Goal: Task Accomplishment & Management: Use online tool/utility

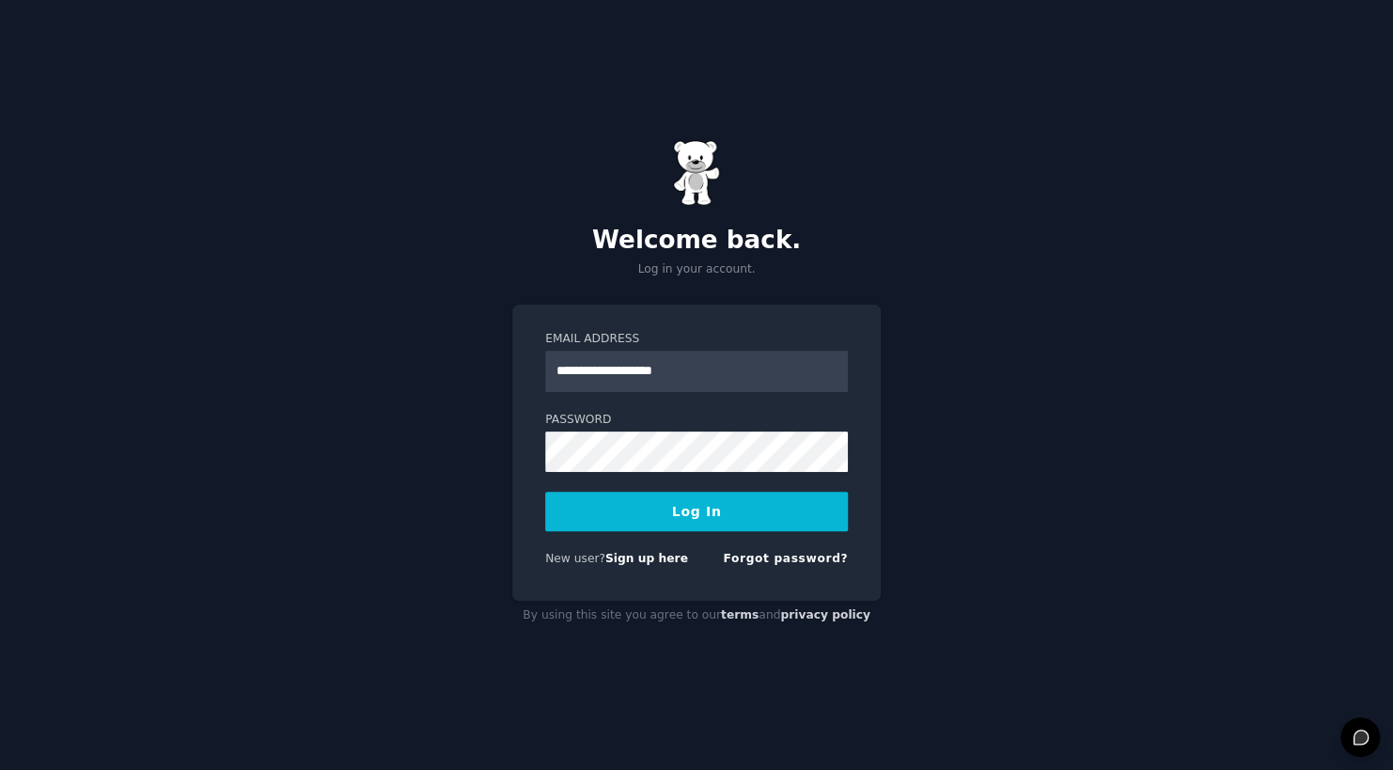
click at [692, 525] on button "Log In" at bounding box center [696, 511] width 303 height 39
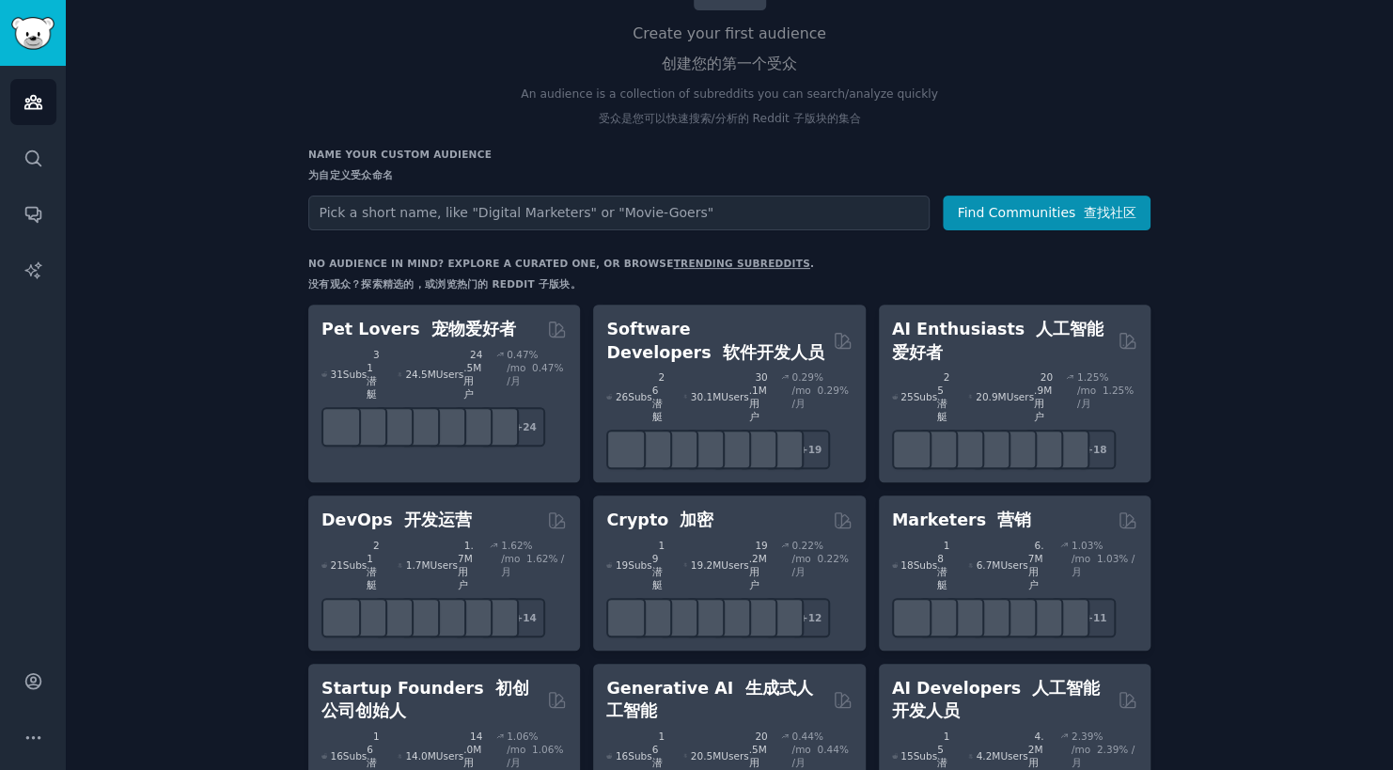
scroll to position [188, 0]
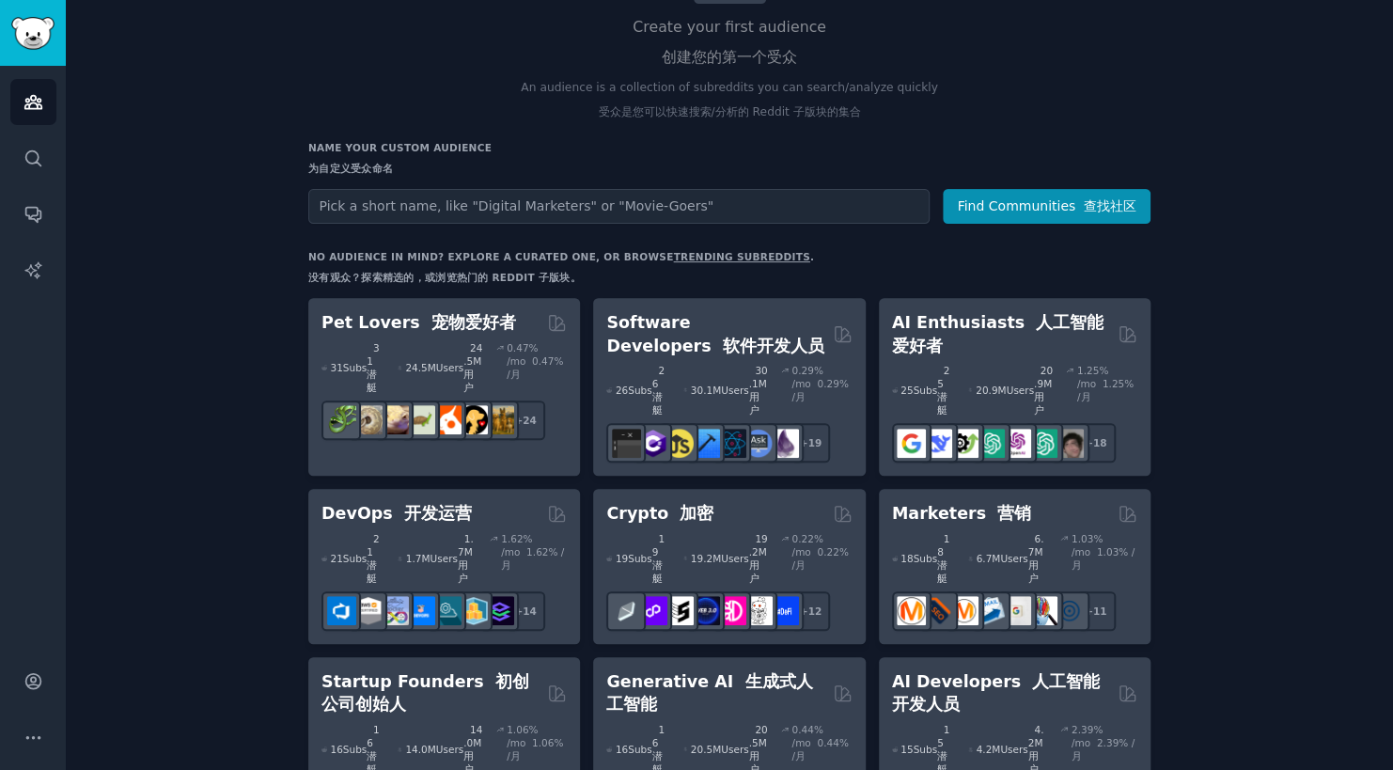
click at [535, 214] on input "text" at bounding box center [618, 206] width 621 height 35
type input "puzzle"
click at [943, 189] on button "Find Communities 查找社区" at bounding box center [1047, 206] width 208 height 35
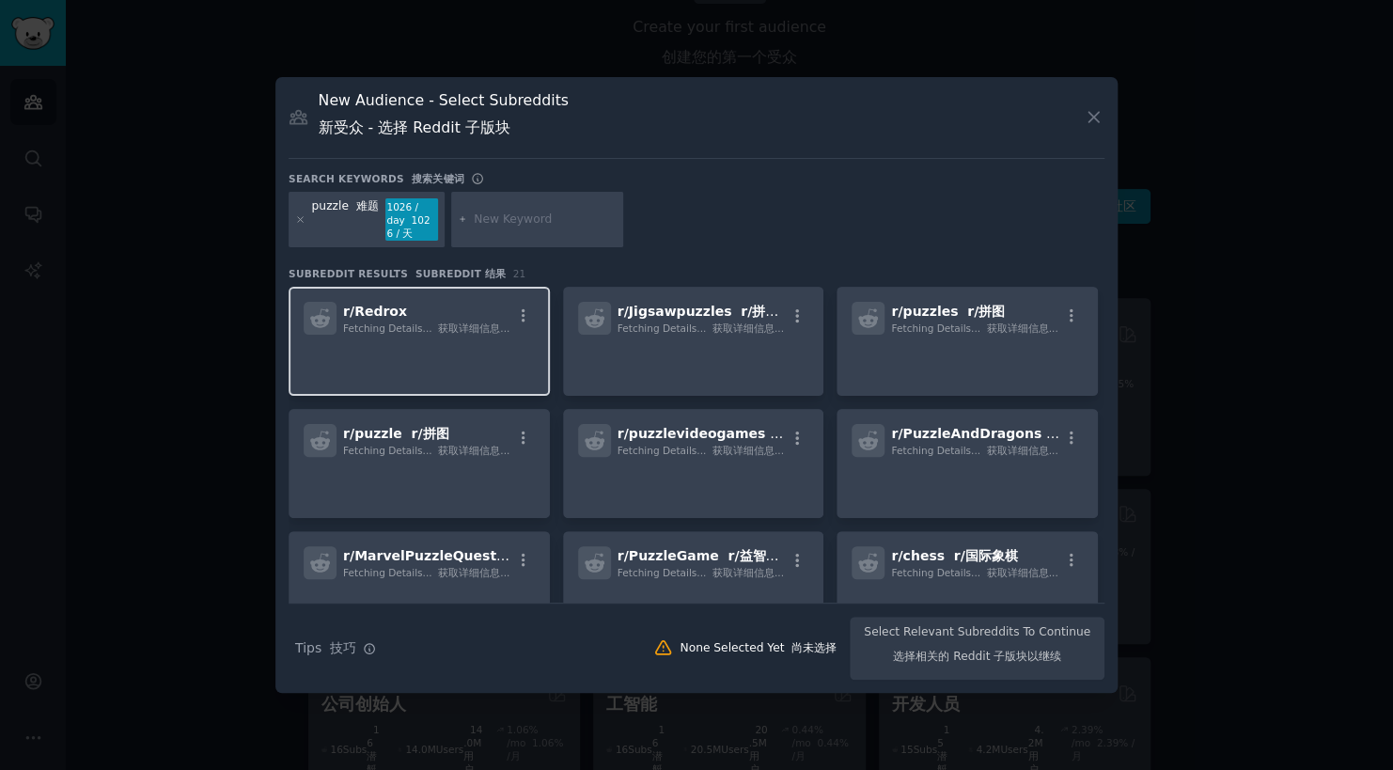
click at [388, 322] on span "Fetching Details... 获取详细信息..." at bounding box center [426, 327] width 166 height 11
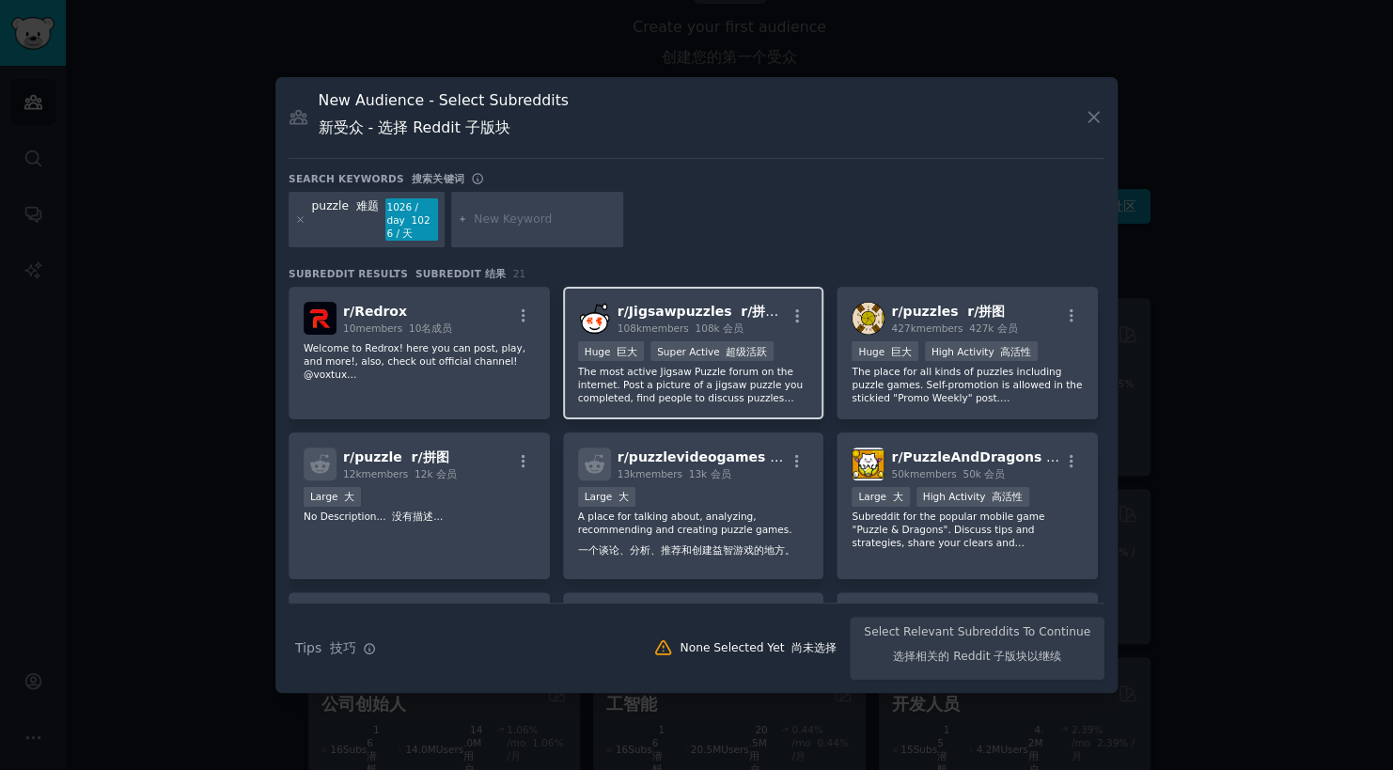
click at [689, 322] on font at bounding box center [692, 327] width 7 height 11
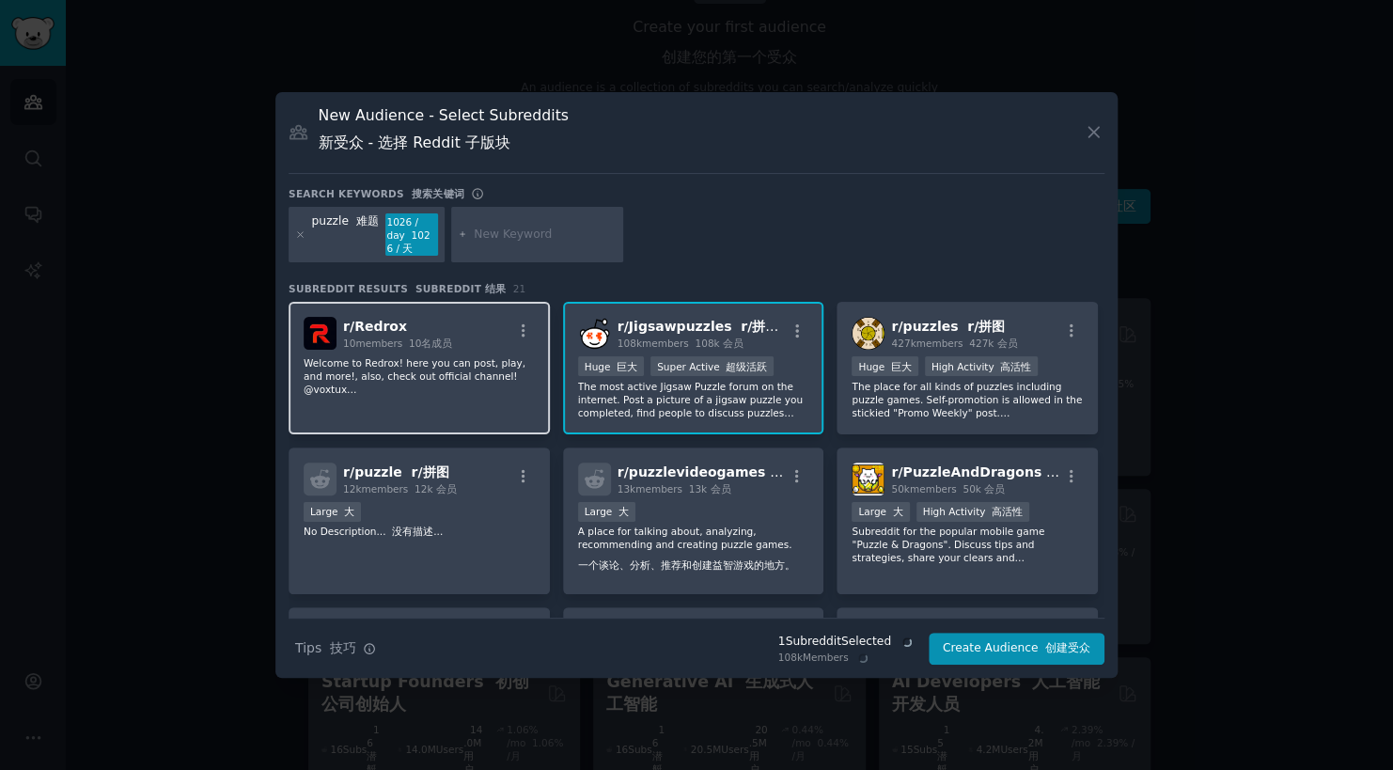
click at [442, 350] on div "r/ Redrox 10 members 10名成员 Welcome to Redrox! here you can post, play, and more…" at bounding box center [419, 368] width 261 height 133
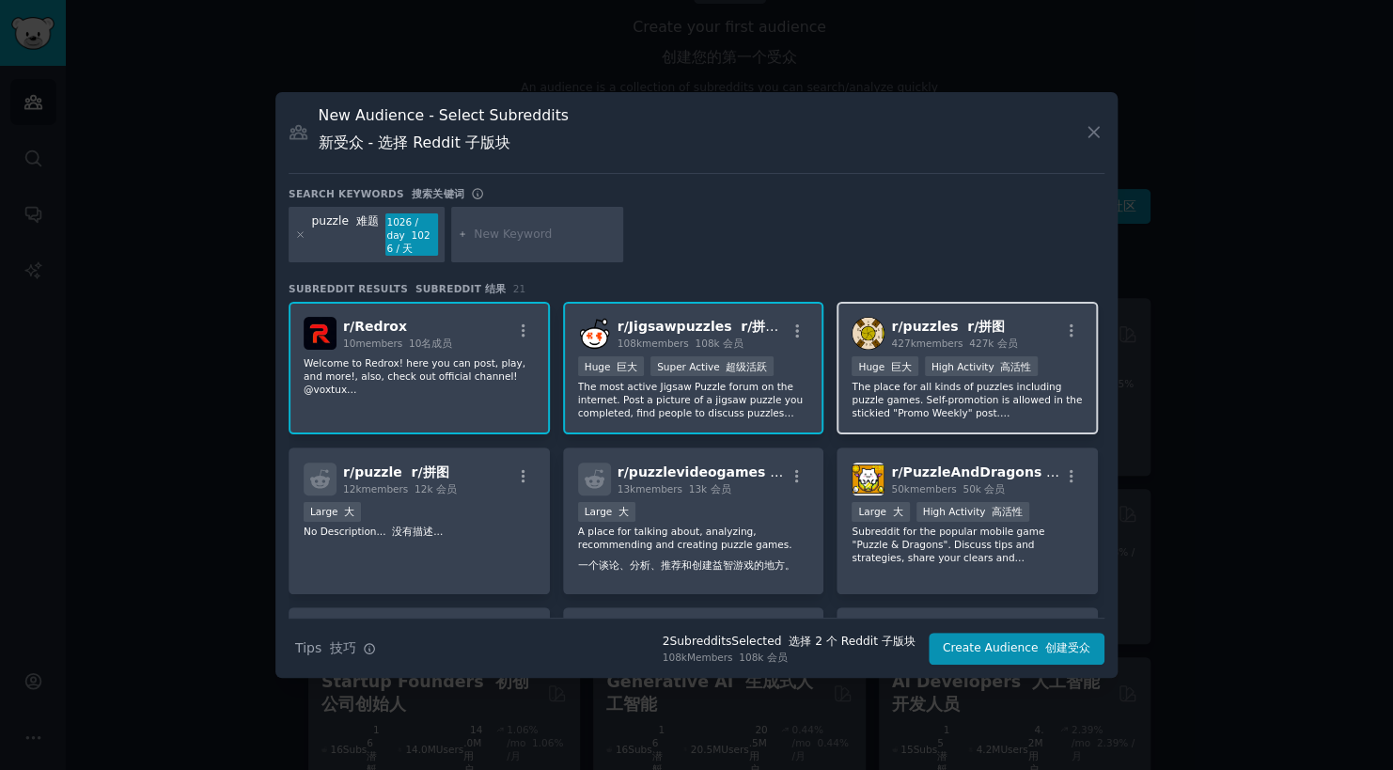
click at [1026, 335] on div "r/ puzzles r/拼图 427k members 427k 会员" at bounding box center [967, 333] width 231 height 33
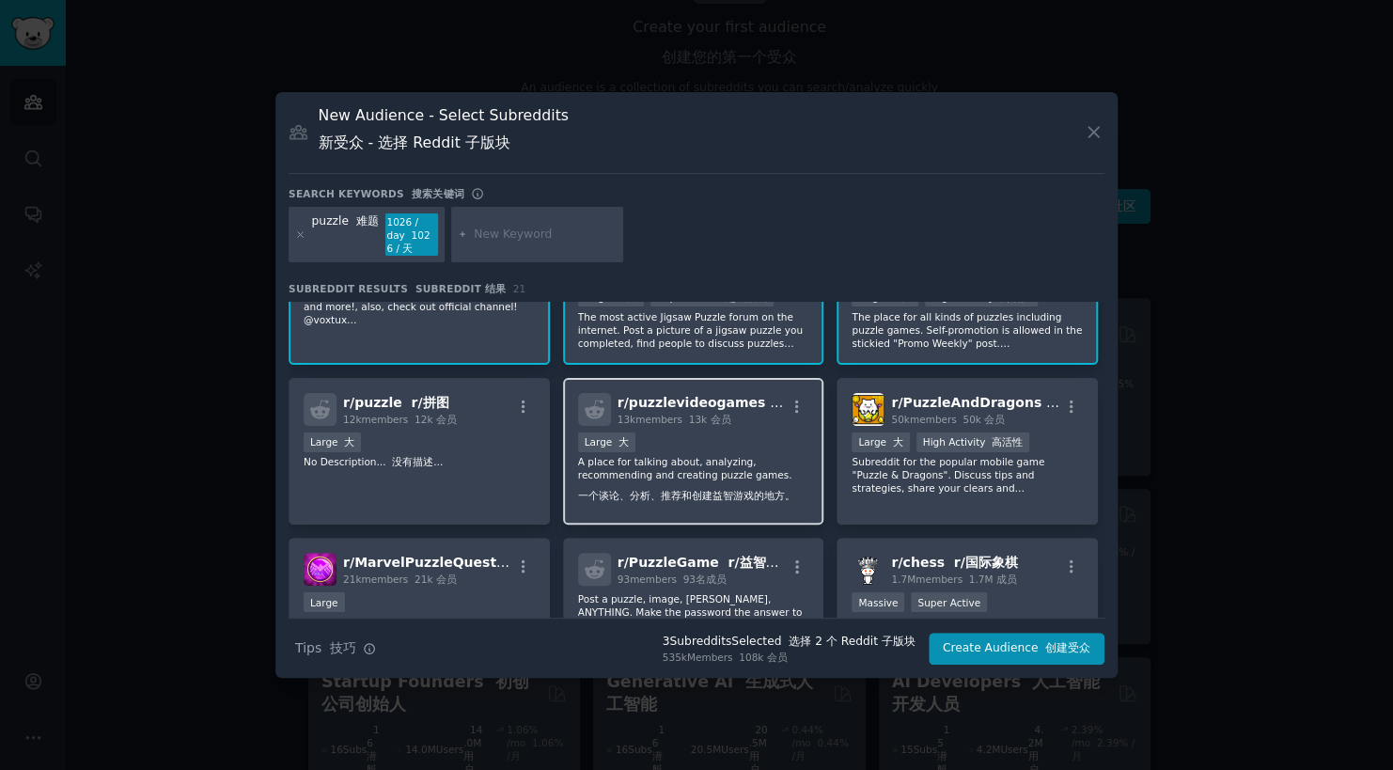
scroll to position [94, 0]
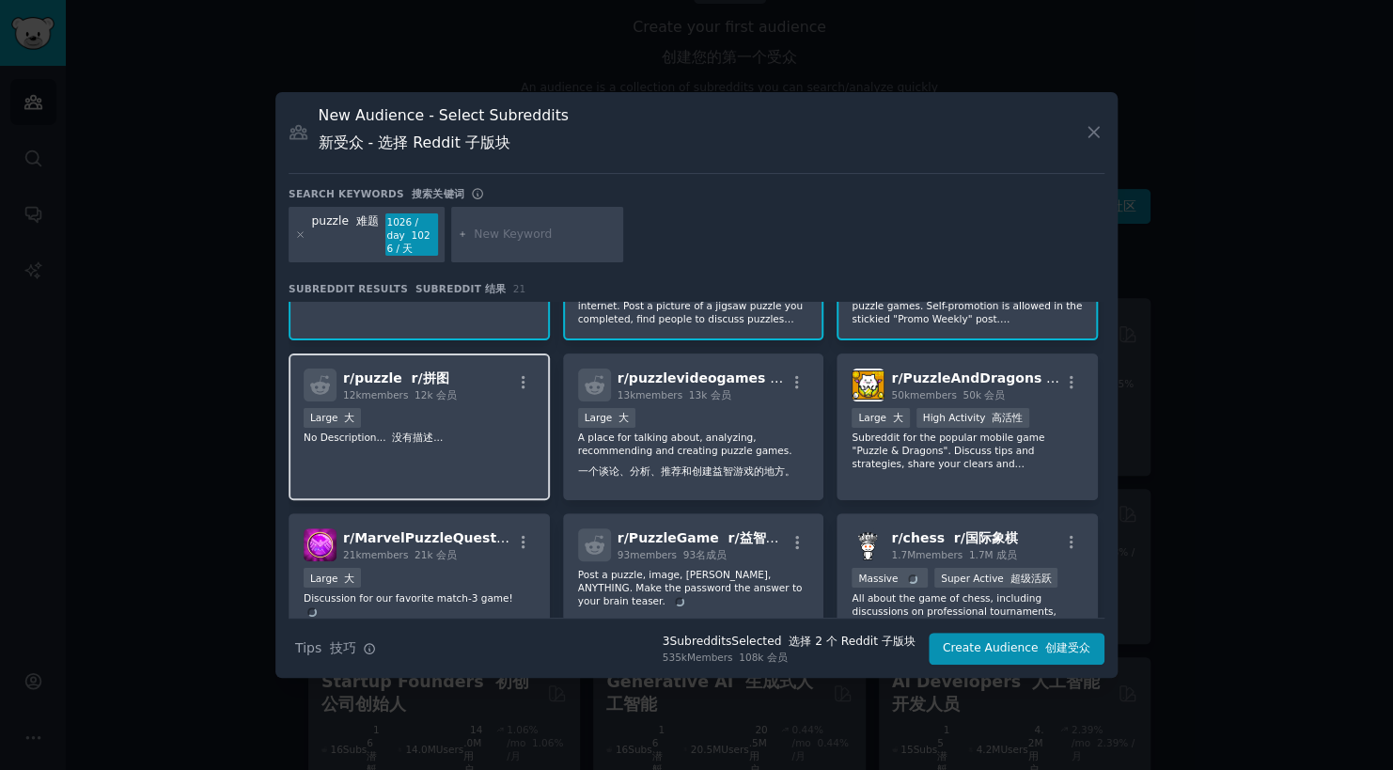
click at [474, 421] on div "Large 大" at bounding box center [419, 419] width 231 height 23
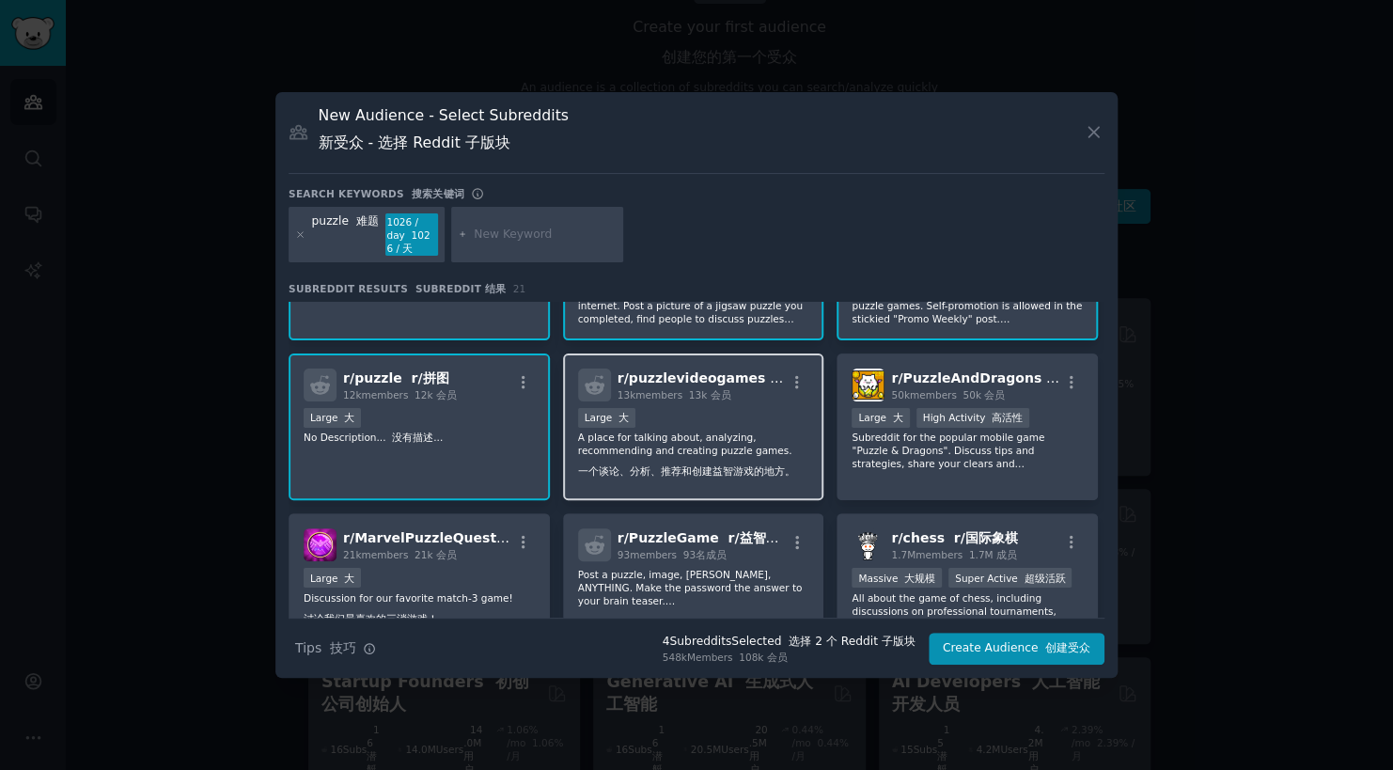
click at [721, 402] on div "r/ puzzlevideogames r/益智电子游戏 13k members 13k 会员 10,000 - 100,000 members Large …" at bounding box center [693, 427] width 261 height 148
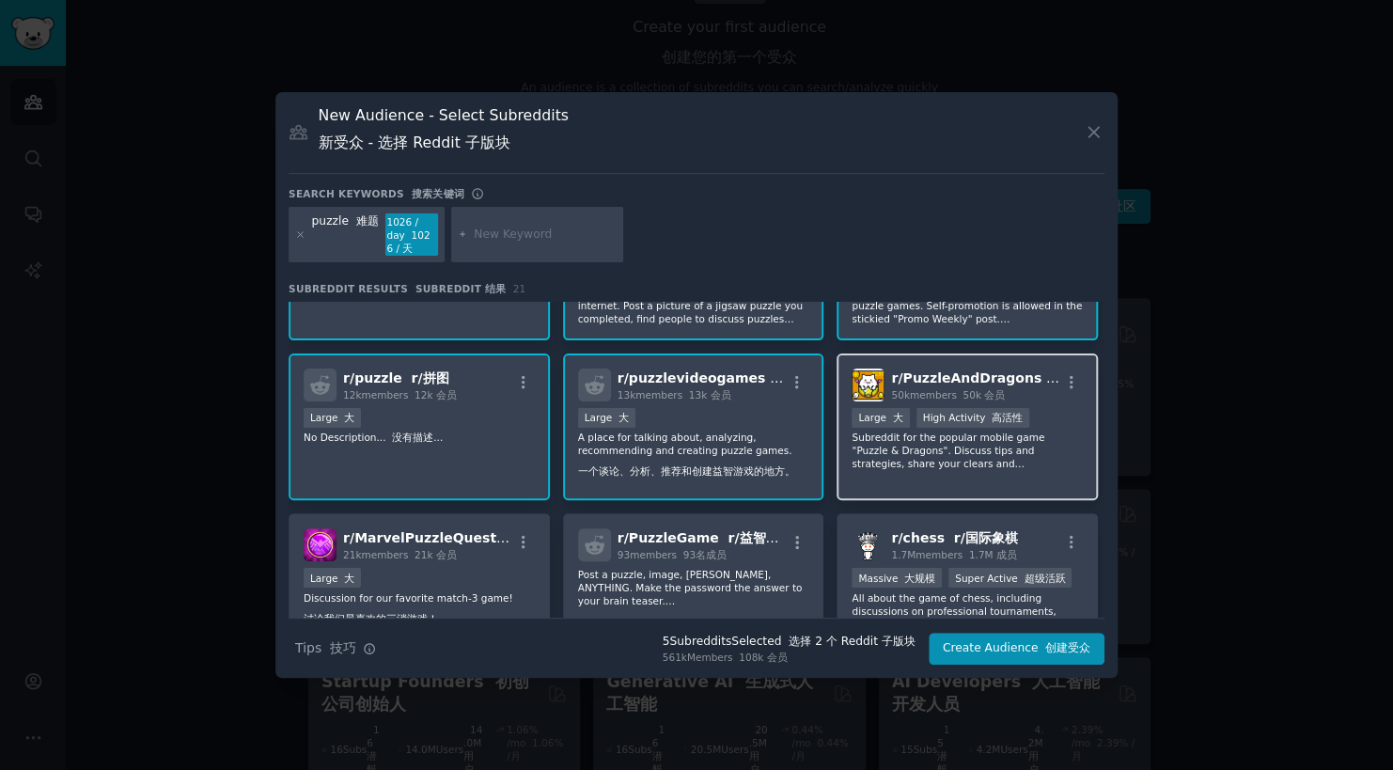
click at [974, 353] on div "r/ PuzzleAndDragons r/拼图和龙 50k members 50k 会员 >= 80th percentile for submission…" at bounding box center [967, 427] width 261 height 148
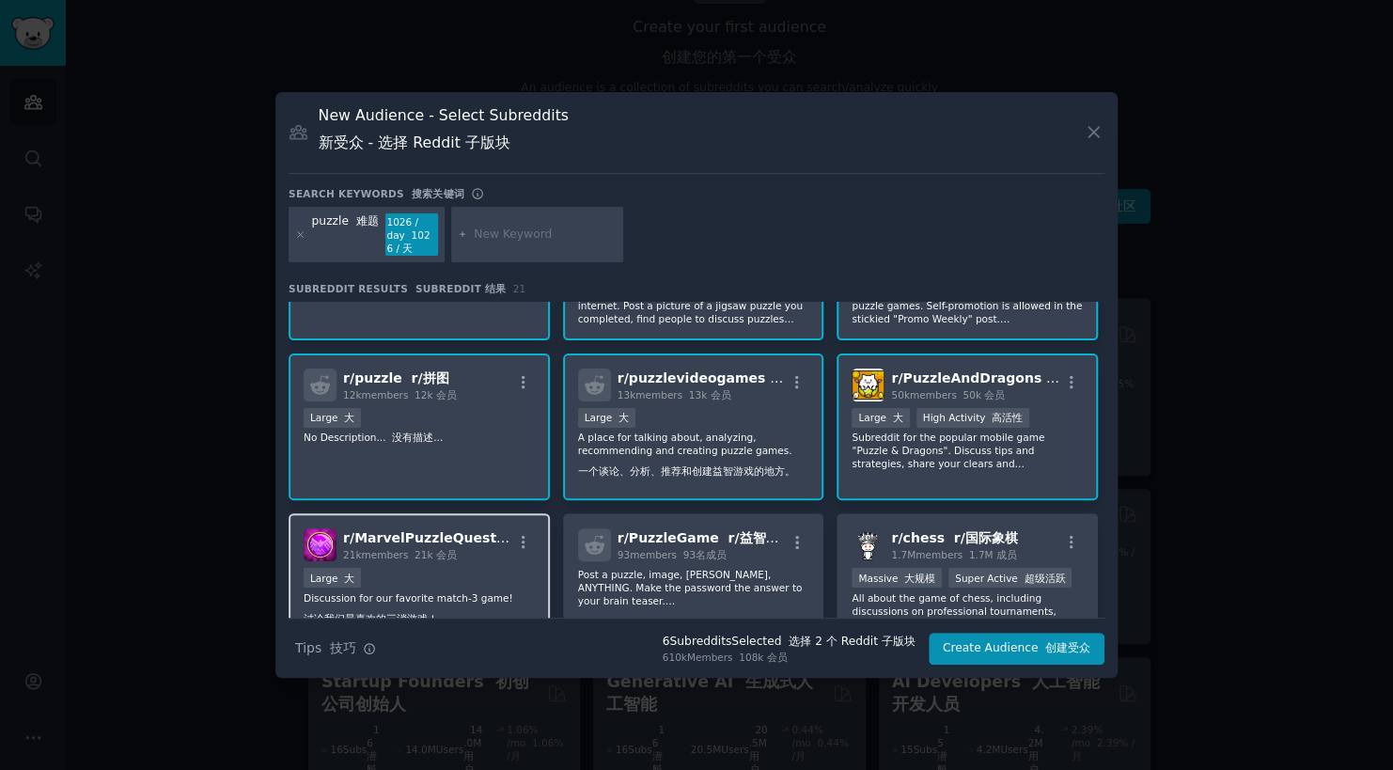
click at [441, 557] on font "21k 会员" at bounding box center [436, 554] width 42 height 11
click at [627, 523] on div "r/ PuzzleGame r/益智游戏 93 members 93名成员 Post a puzzle, image, riddle, ANYTHING. M…" at bounding box center [693, 580] width 261 height 134
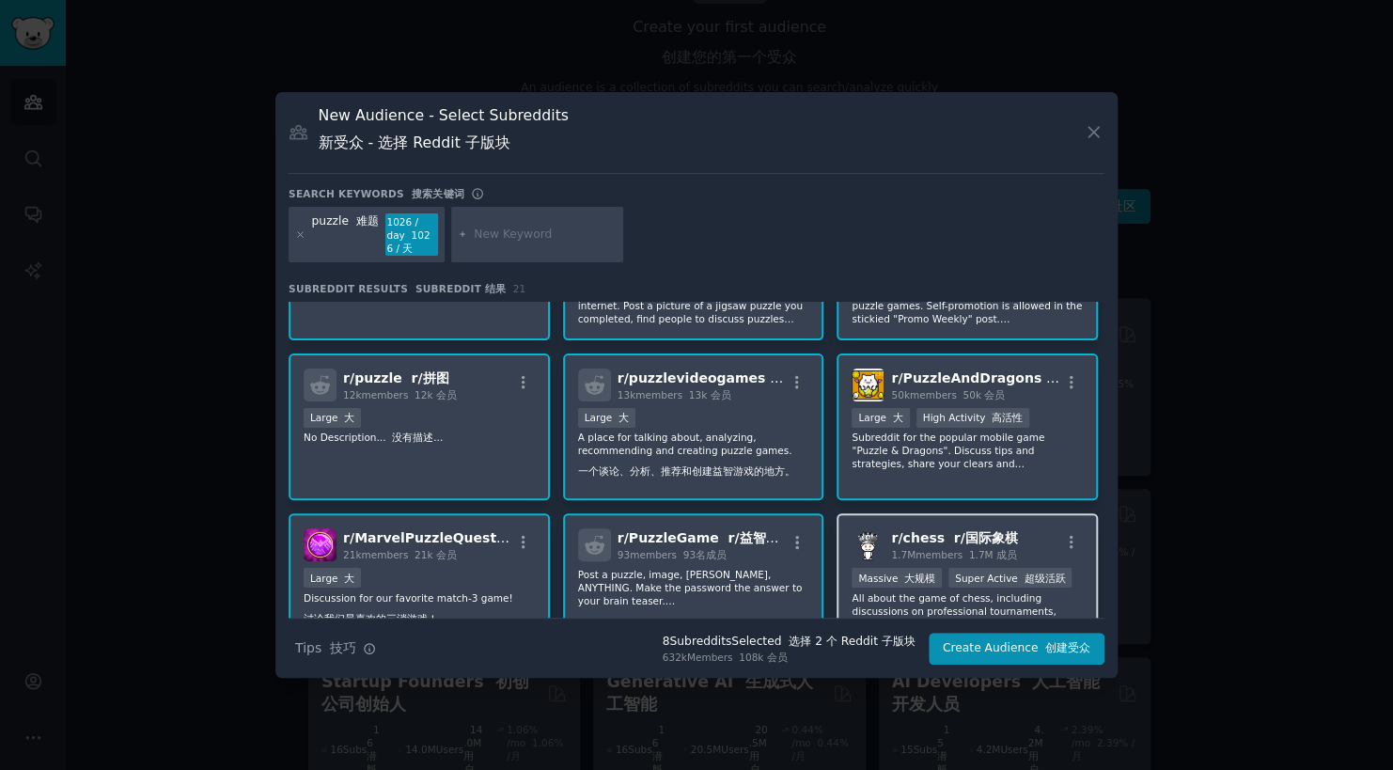
click at [911, 530] on span "r/ chess r/国际象棋" at bounding box center [954, 537] width 126 height 15
click at [1009, 650] on button "Create Audience 创建受众" at bounding box center [1017, 649] width 176 height 32
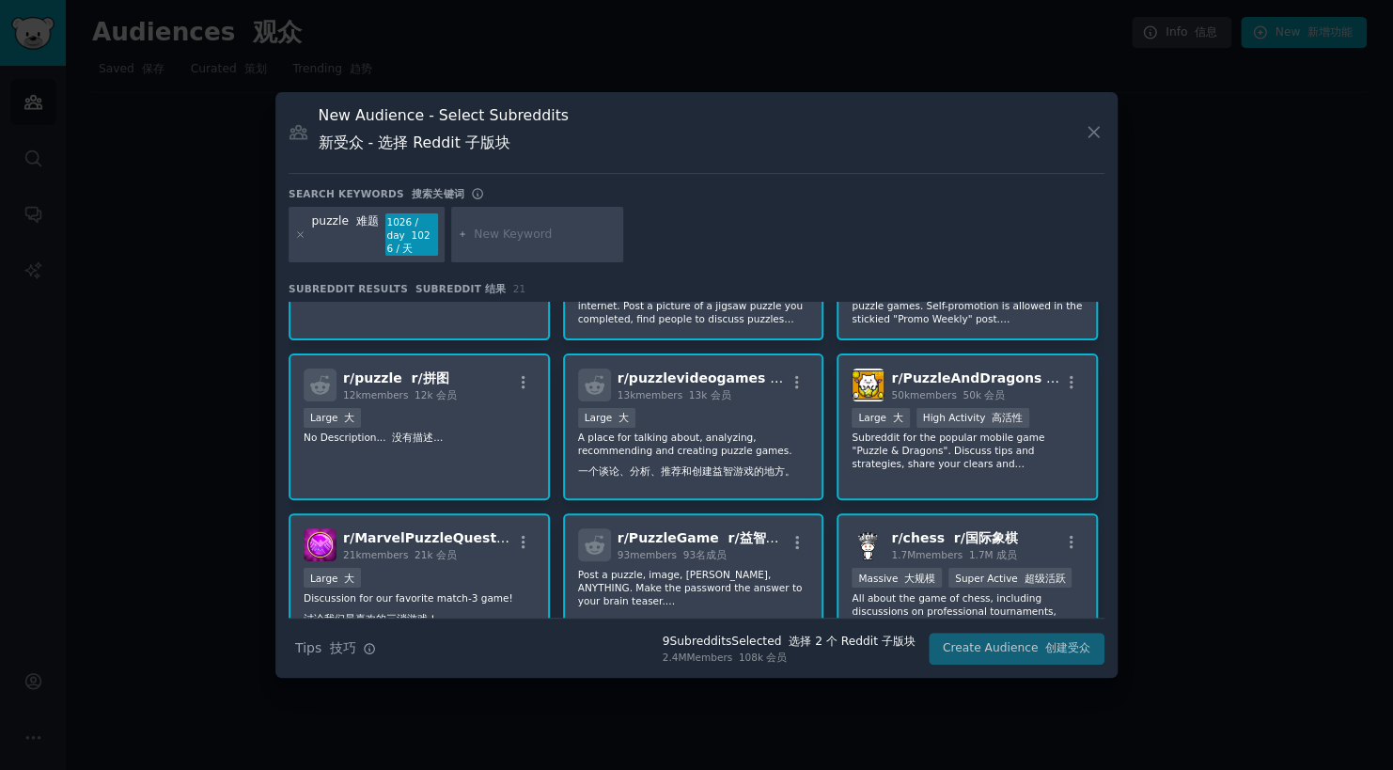
scroll to position [0, 0]
click at [1165, 397] on div at bounding box center [696, 385] width 1393 height 770
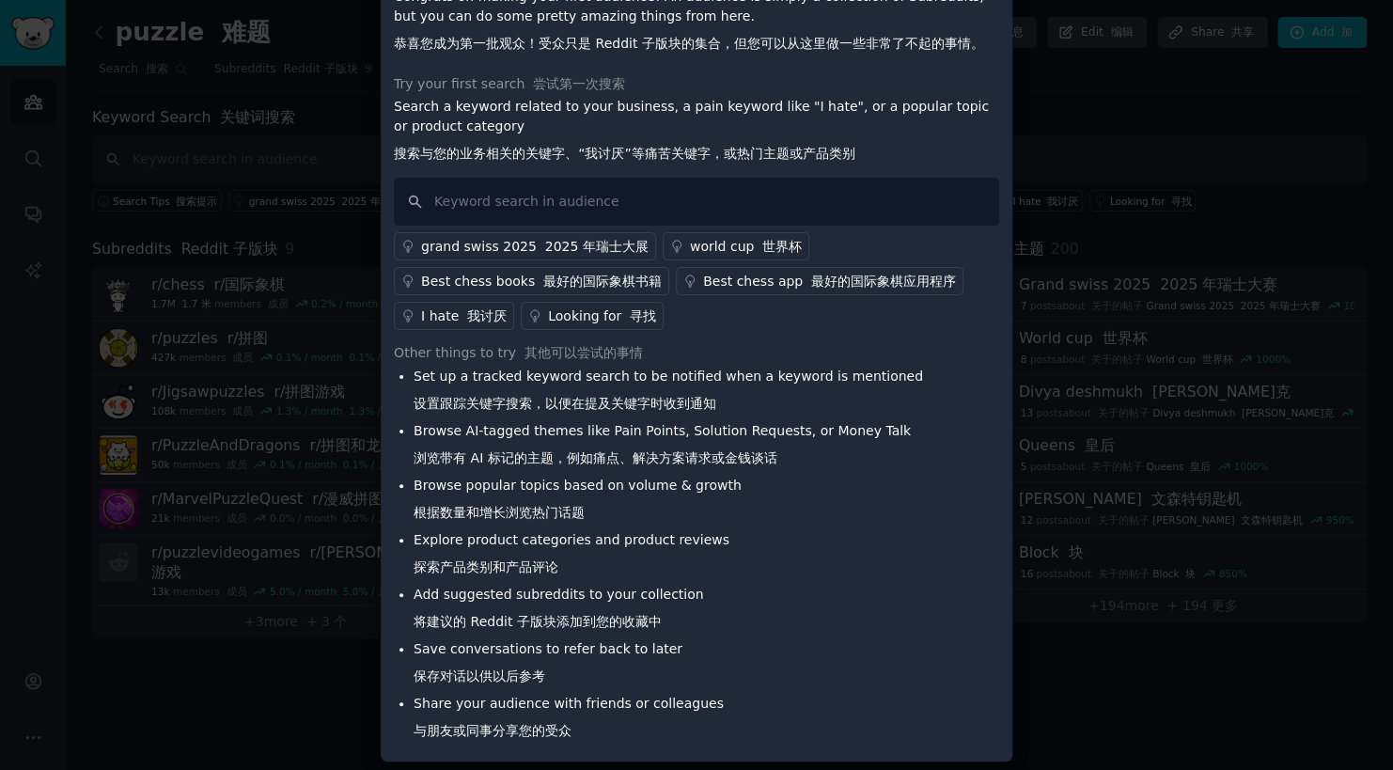
scroll to position [133, 0]
click at [1120, 82] on div at bounding box center [696, 385] width 1393 height 770
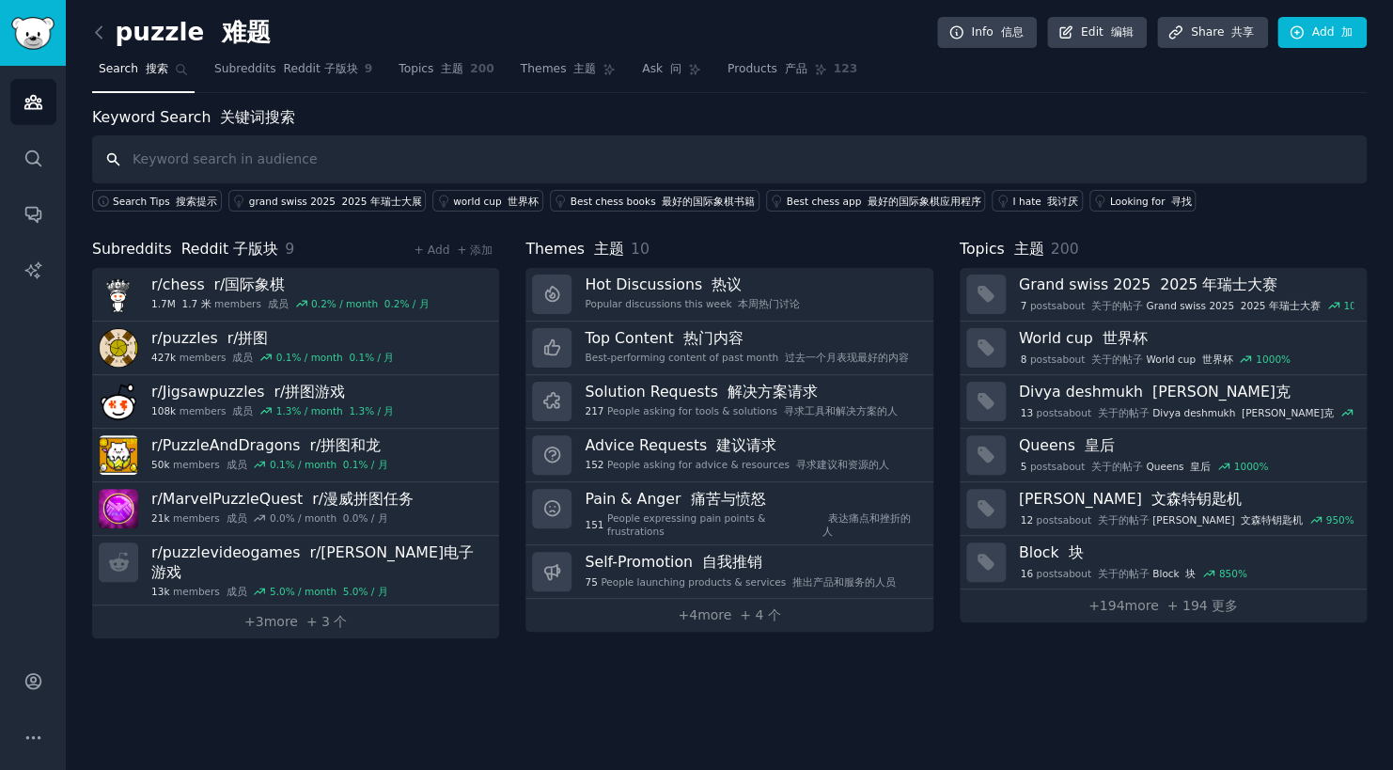
click at [308, 138] on input "text" at bounding box center [729, 159] width 1275 height 48
type input "他"
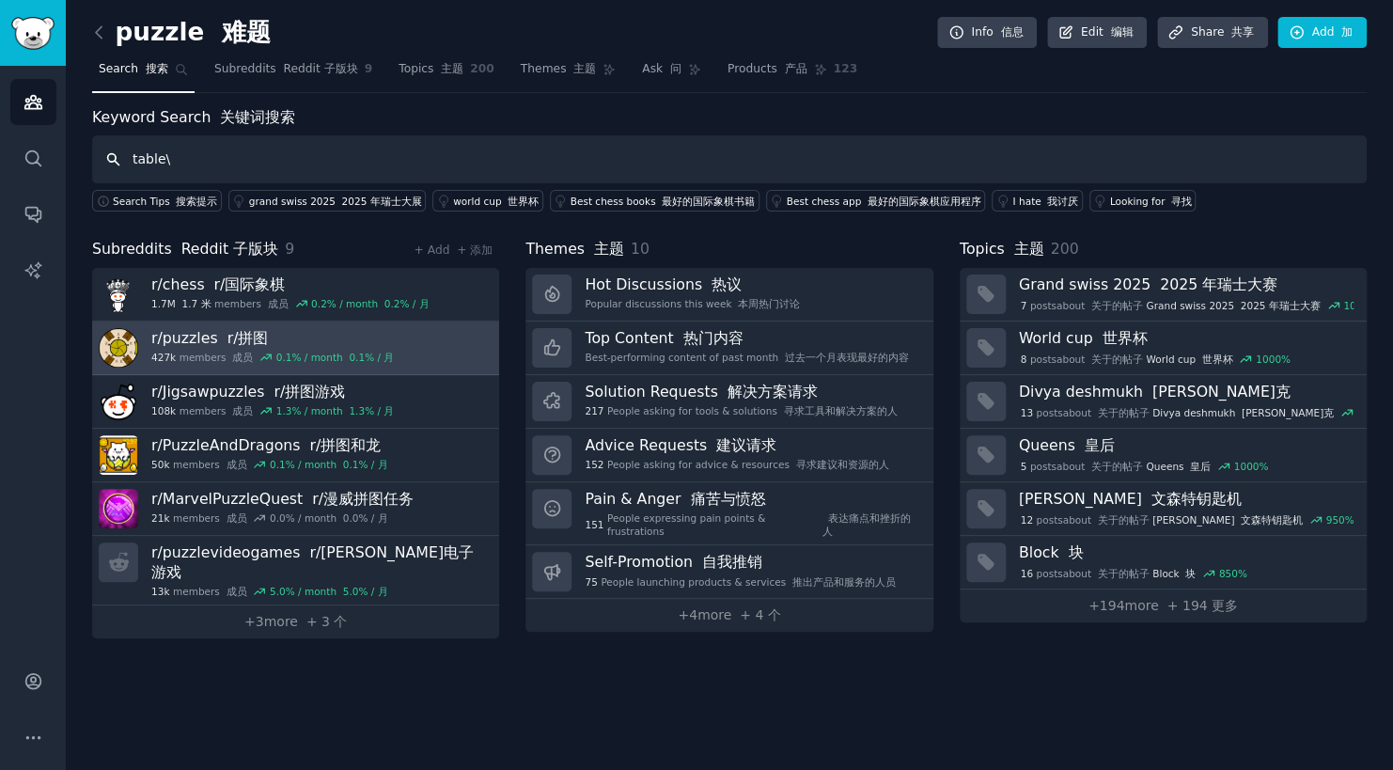
type input "table\"
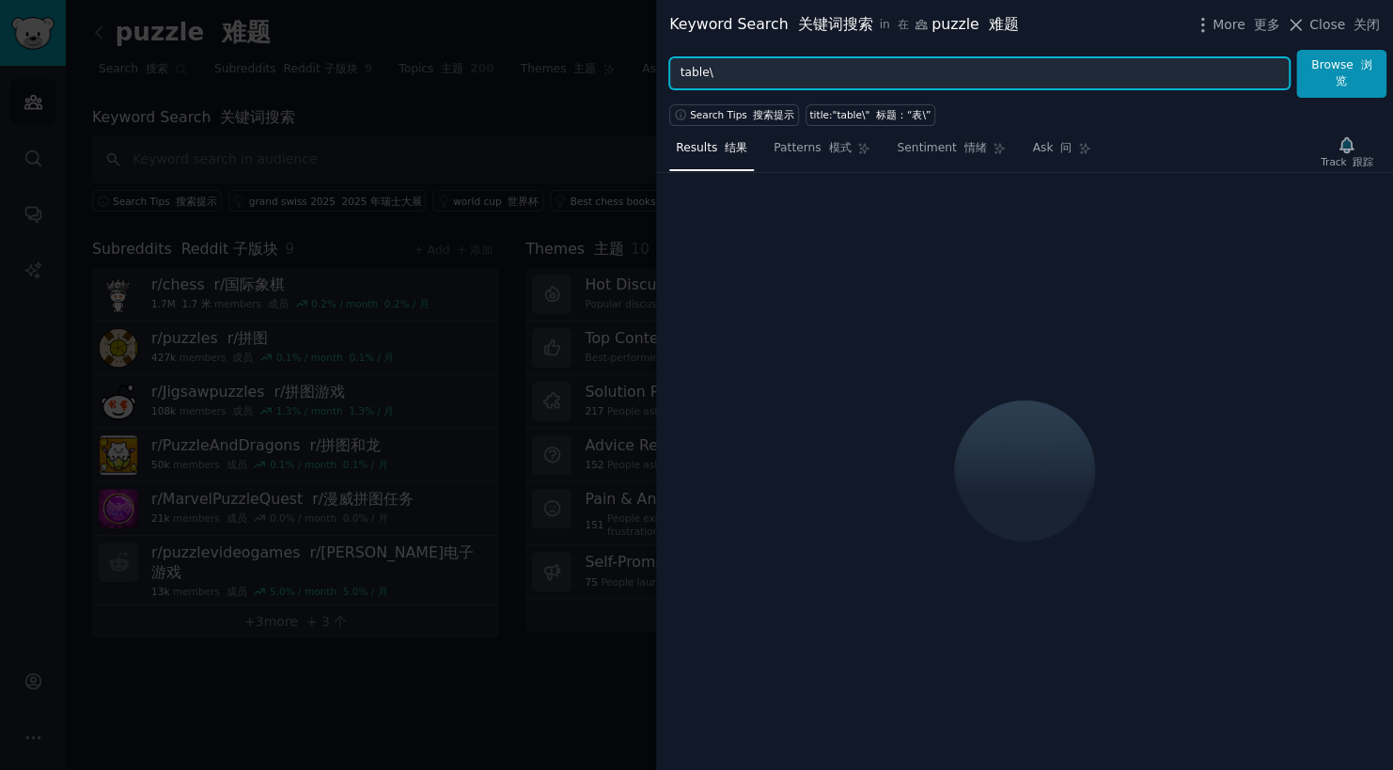
click at [749, 72] on input "table\" at bounding box center [979, 73] width 620 height 32
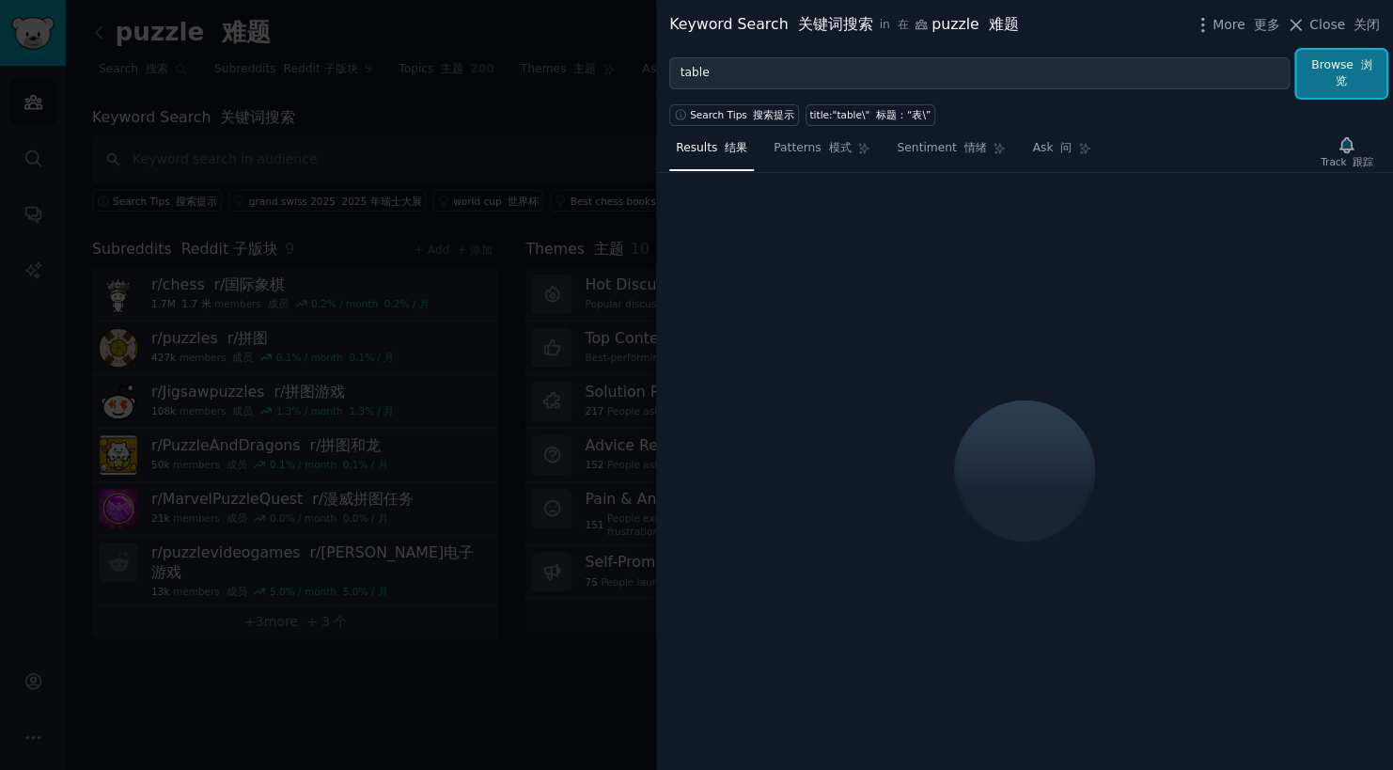
click at [1342, 70] on button "Browse 浏览" at bounding box center [1341, 74] width 90 height 48
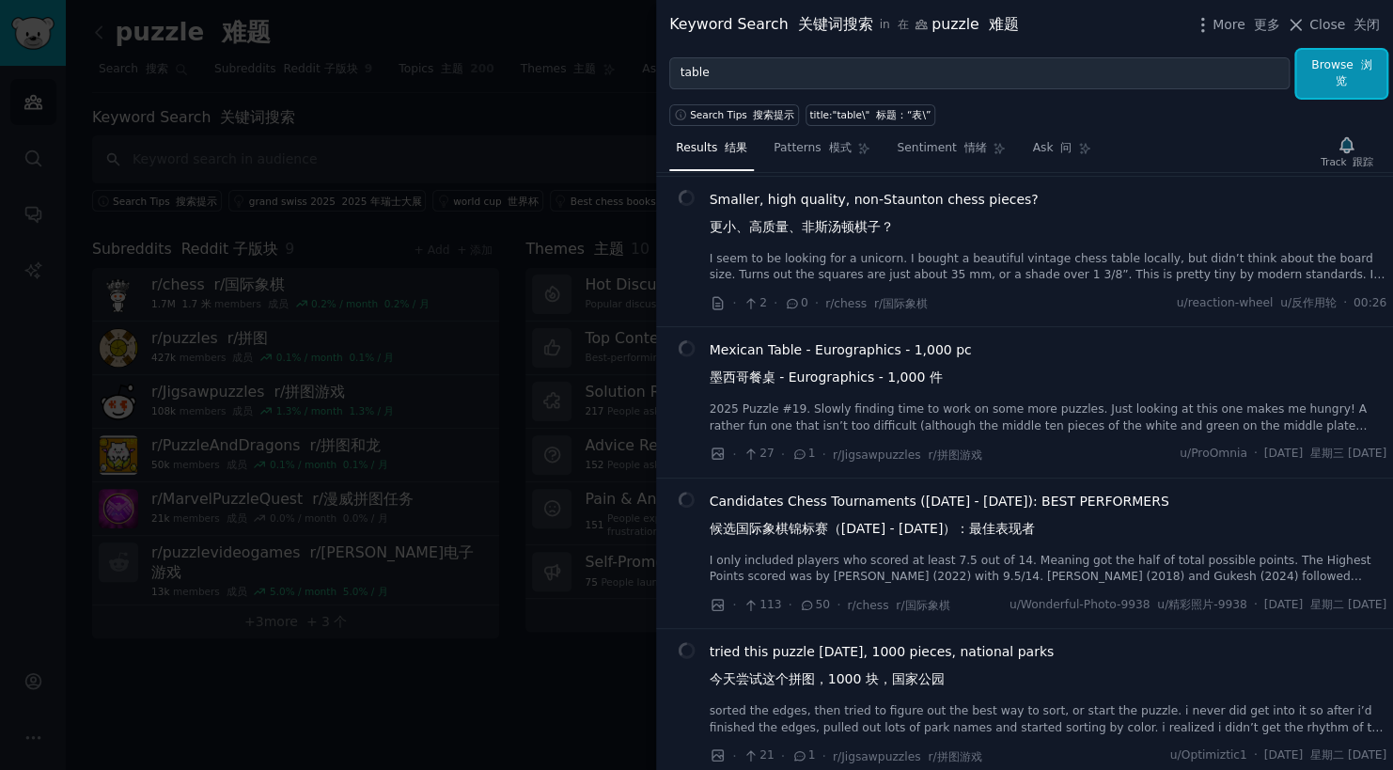
scroll to position [219, 0]
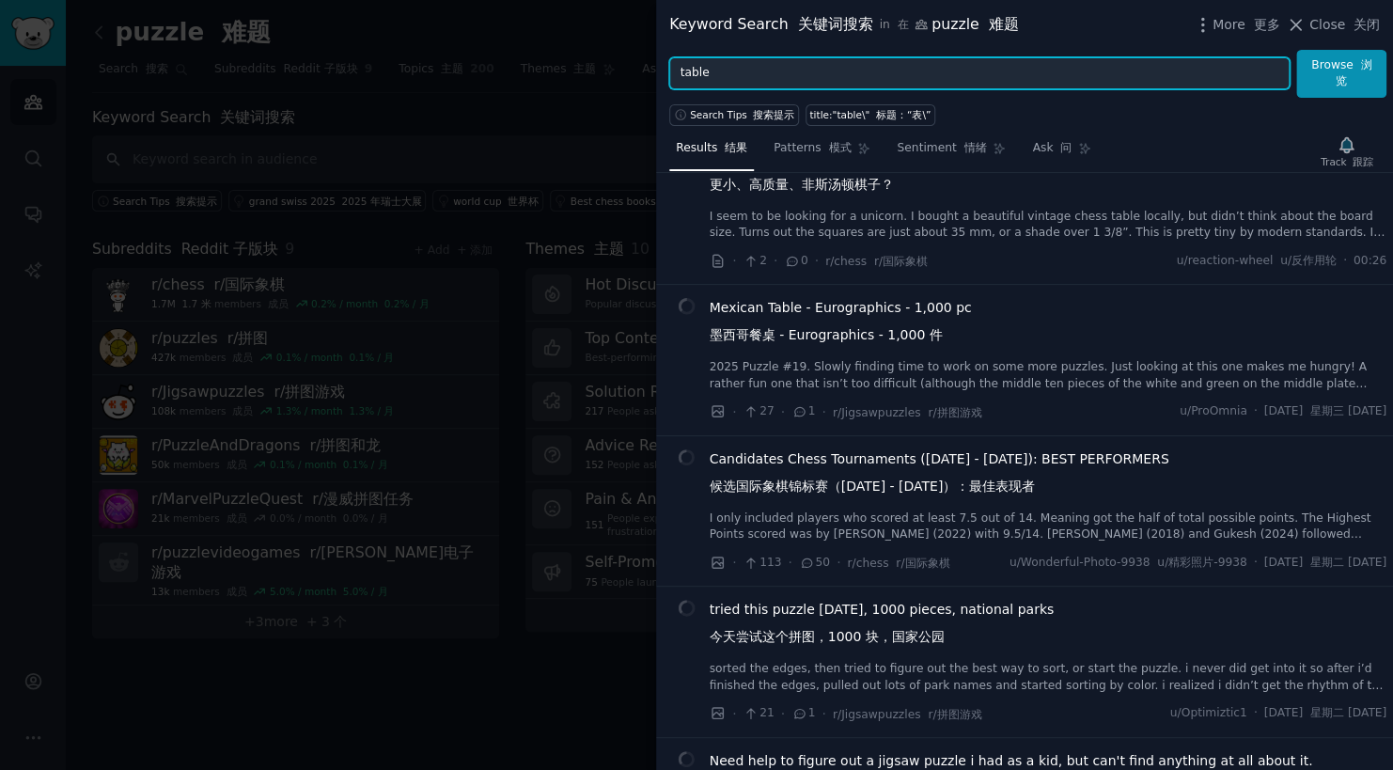
click at [674, 70] on input "table" at bounding box center [979, 73] width 620 height 32
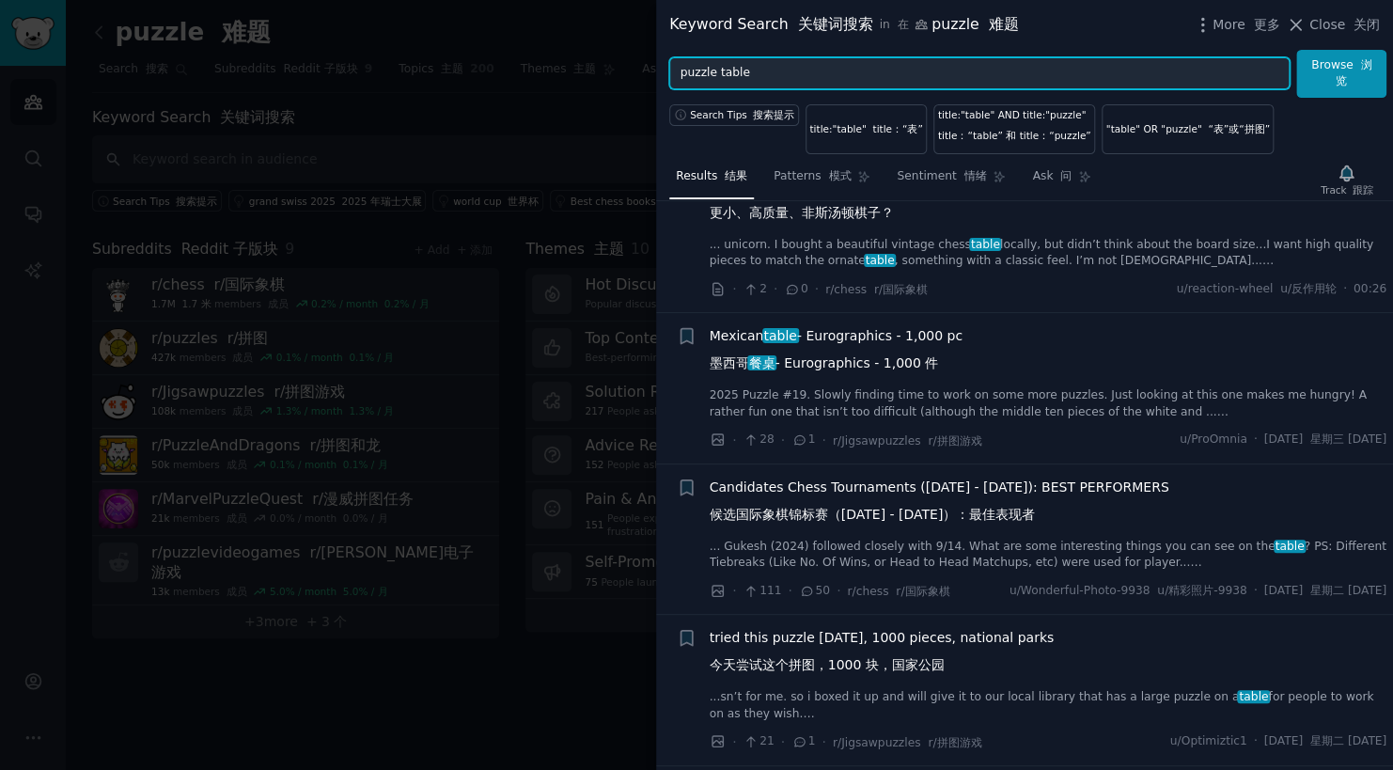
type input "puzzle table"
click at [1296, 50] on button "Browse 浏览" at bounding box center [1341, 74] width 90 height 48
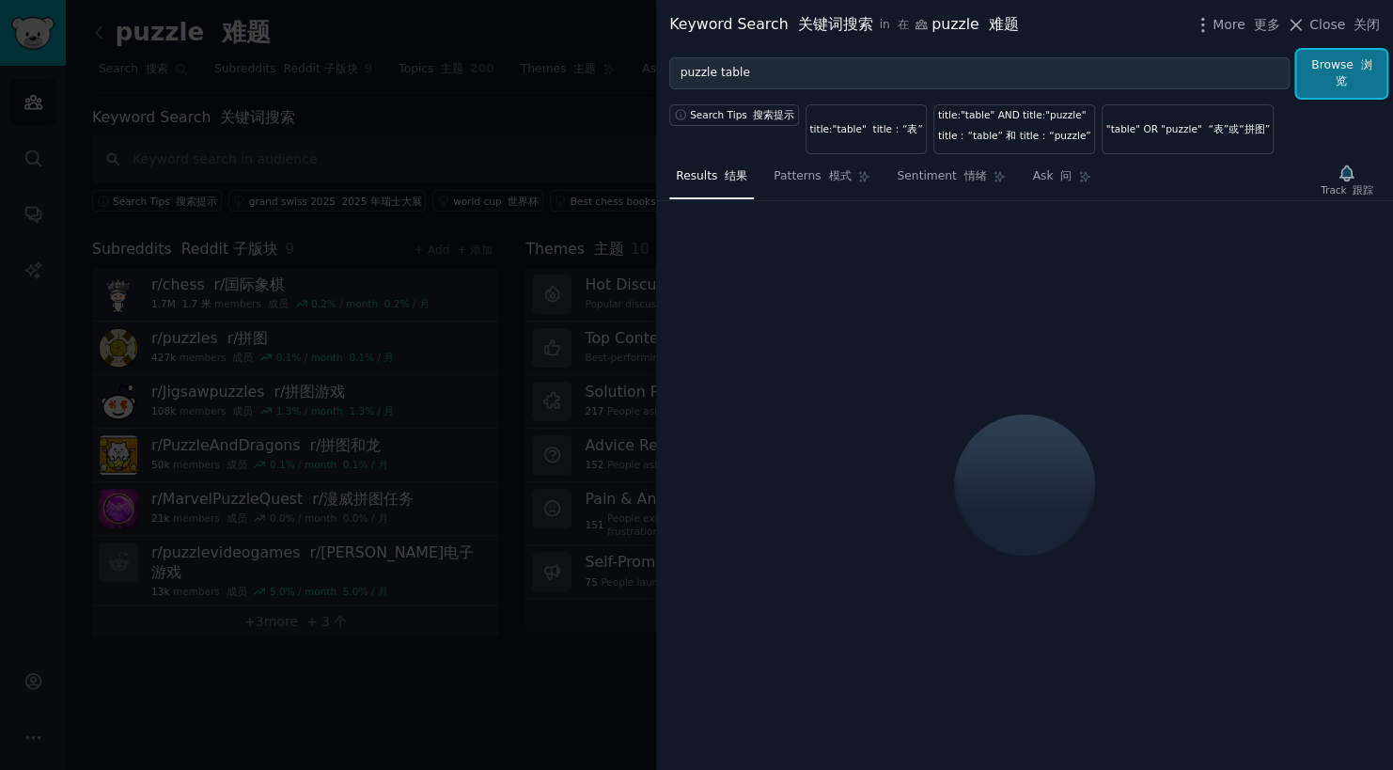
click at [1351, 63] on button "Browse 浏览" at bounding box center [1341, 74] width 90 height 48
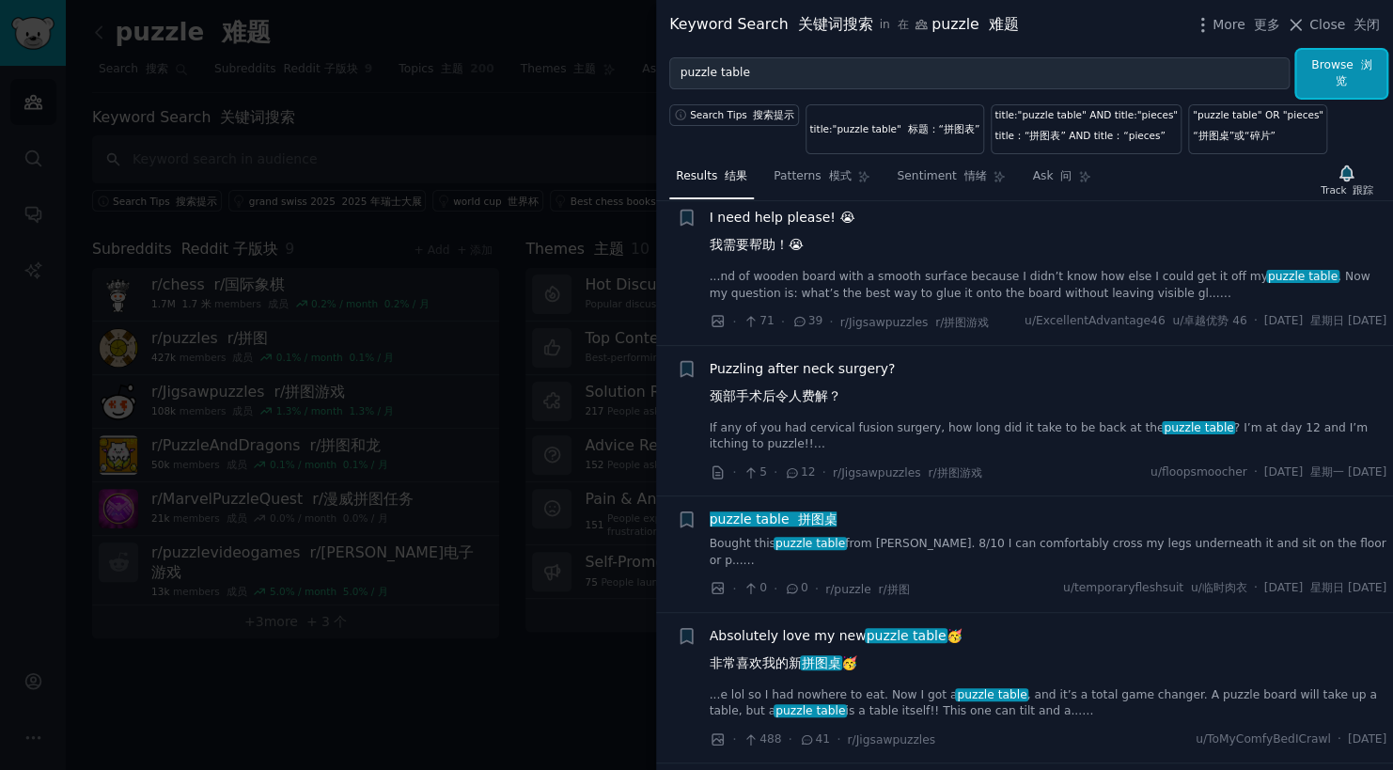
scroll to position [1378, 0]
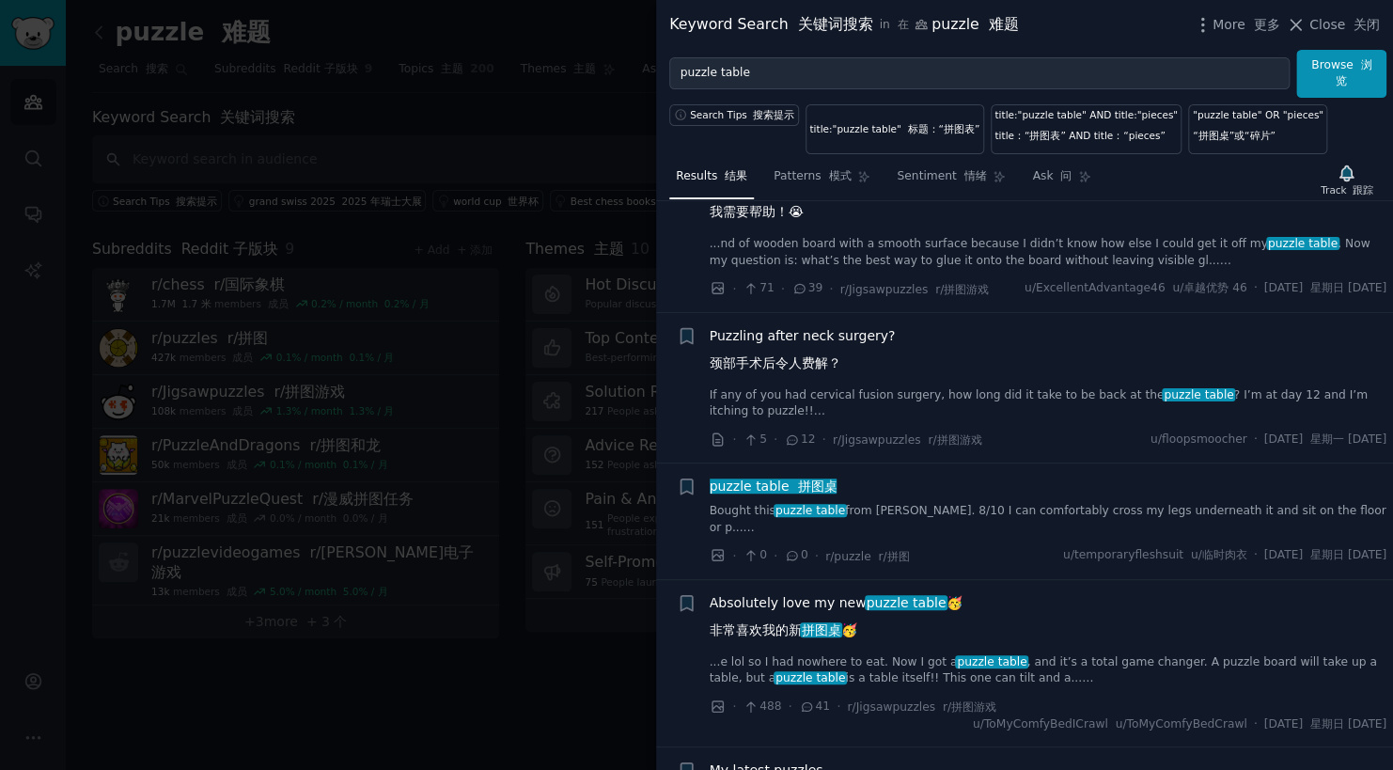
click at [846, 364] on span "Puzzling after neck surgery? 颈部手术后令人费解？" at bounding box center [803, 353] width 186 height 55
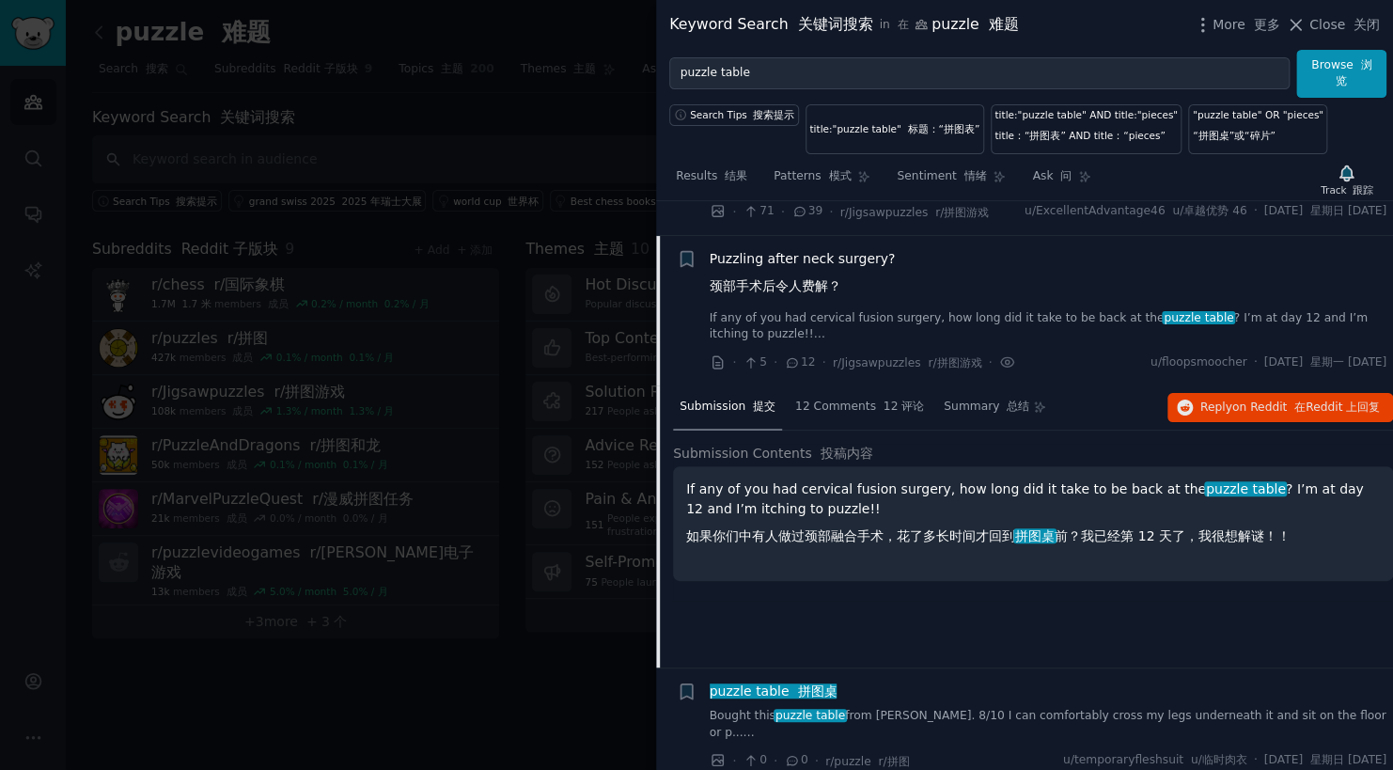
scroll to position [1423, 0]
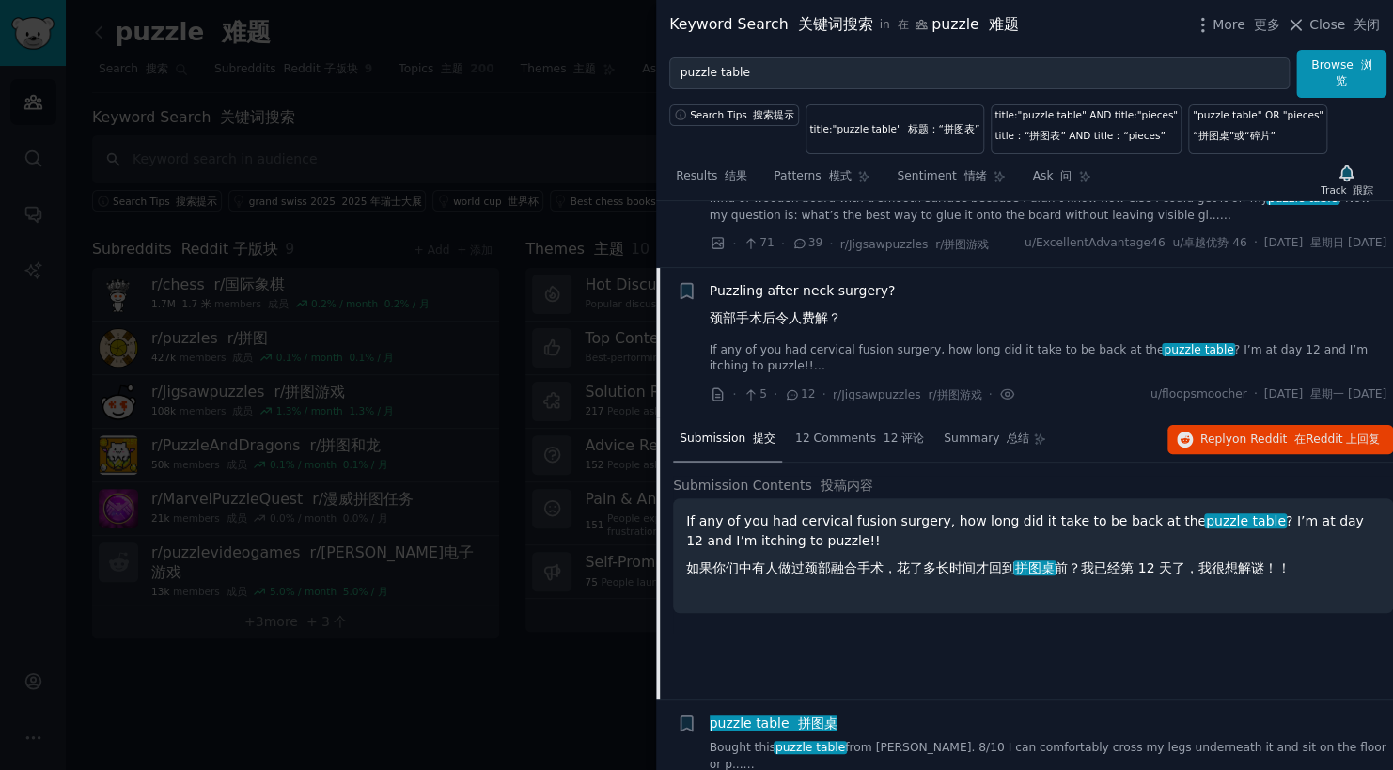
click at [798, 316] on span "Puzzling after neck surgery? 颈部手术后令人费解？" at bounding box center [803, 308] width 186 height 55
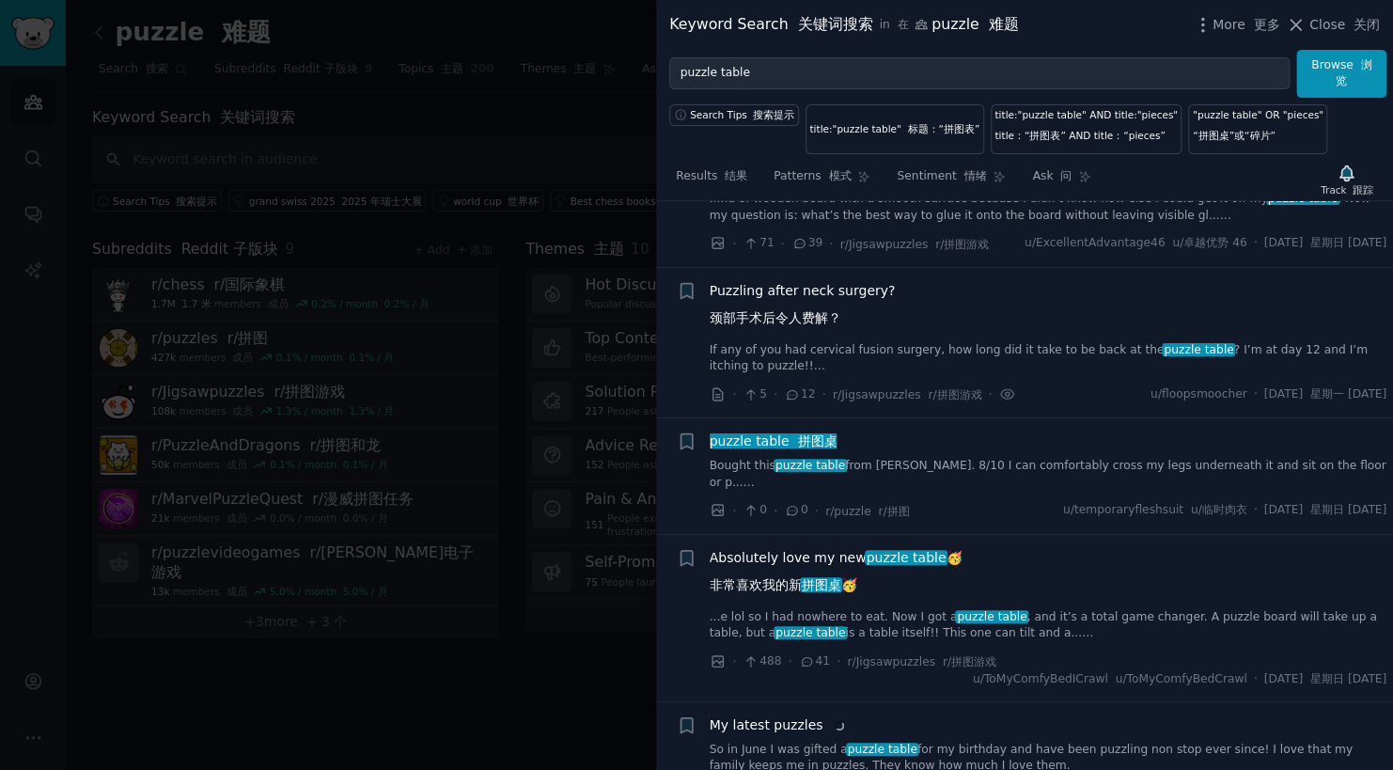
scroll to position [1517, 0]
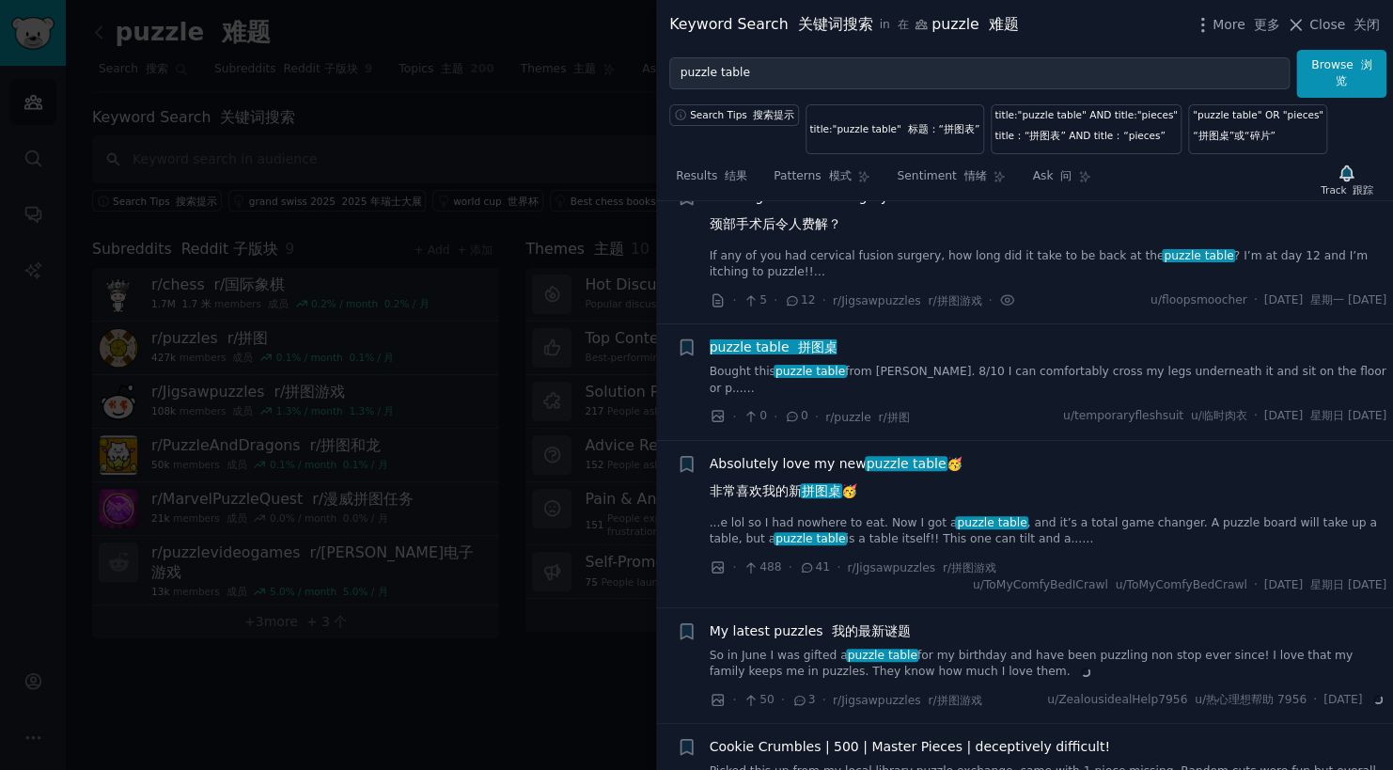
click at [797, 354] on font "拼图桌" at bounding box center [816, 346] width 39 height 15
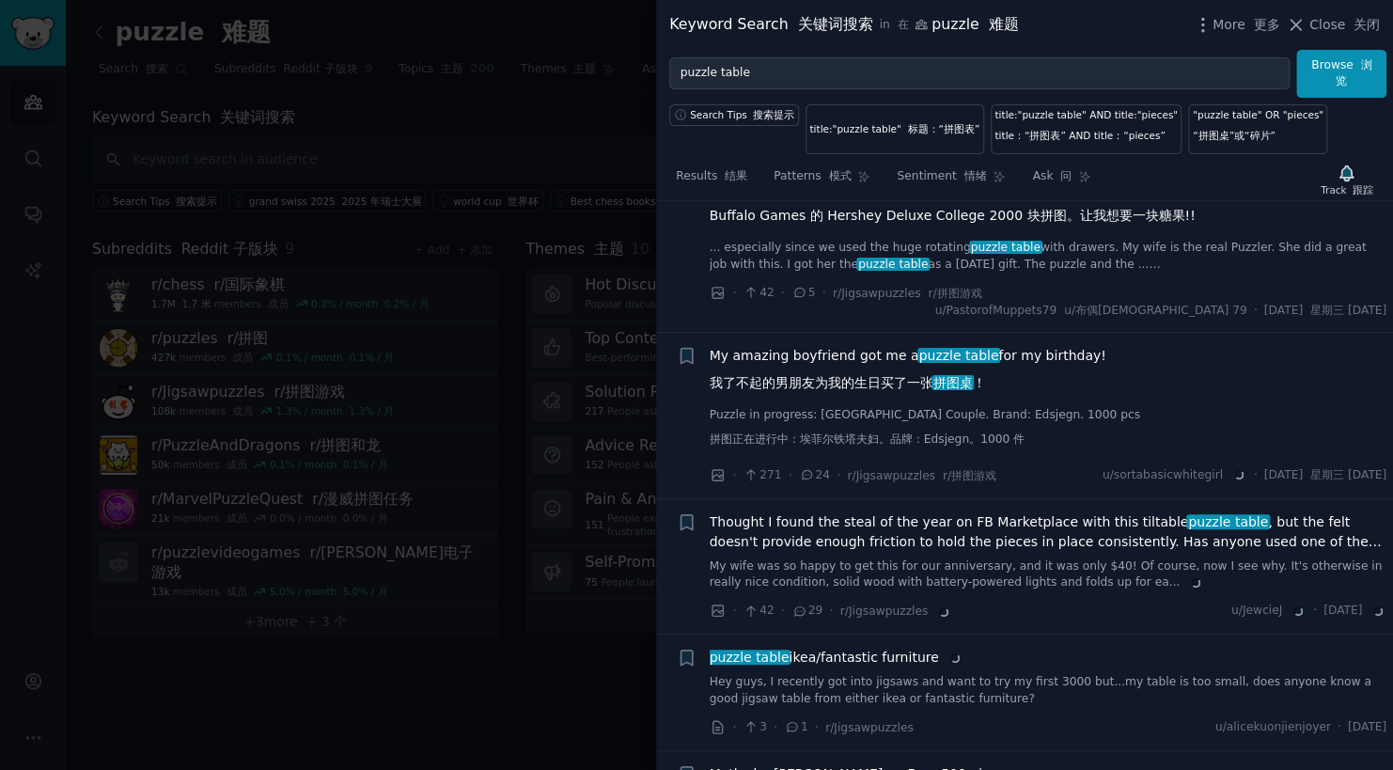
scroll to position [3830, 0]
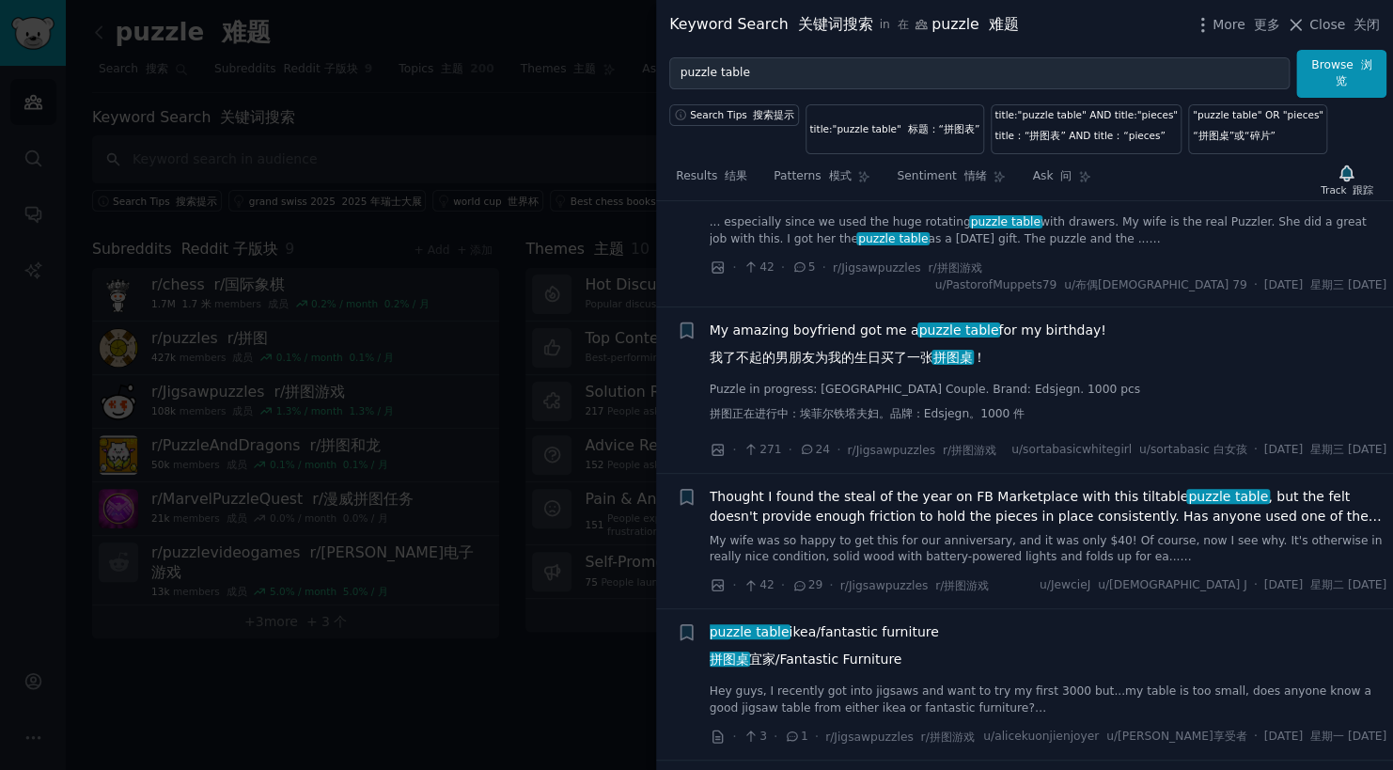
click at [811, 375] on span "My amazing boyfriend got me a puzzle table for my birthday! 我了不起的男朋友为我的生日买了一张 拼…" at bounding box center [908, 348] width 397 height 55
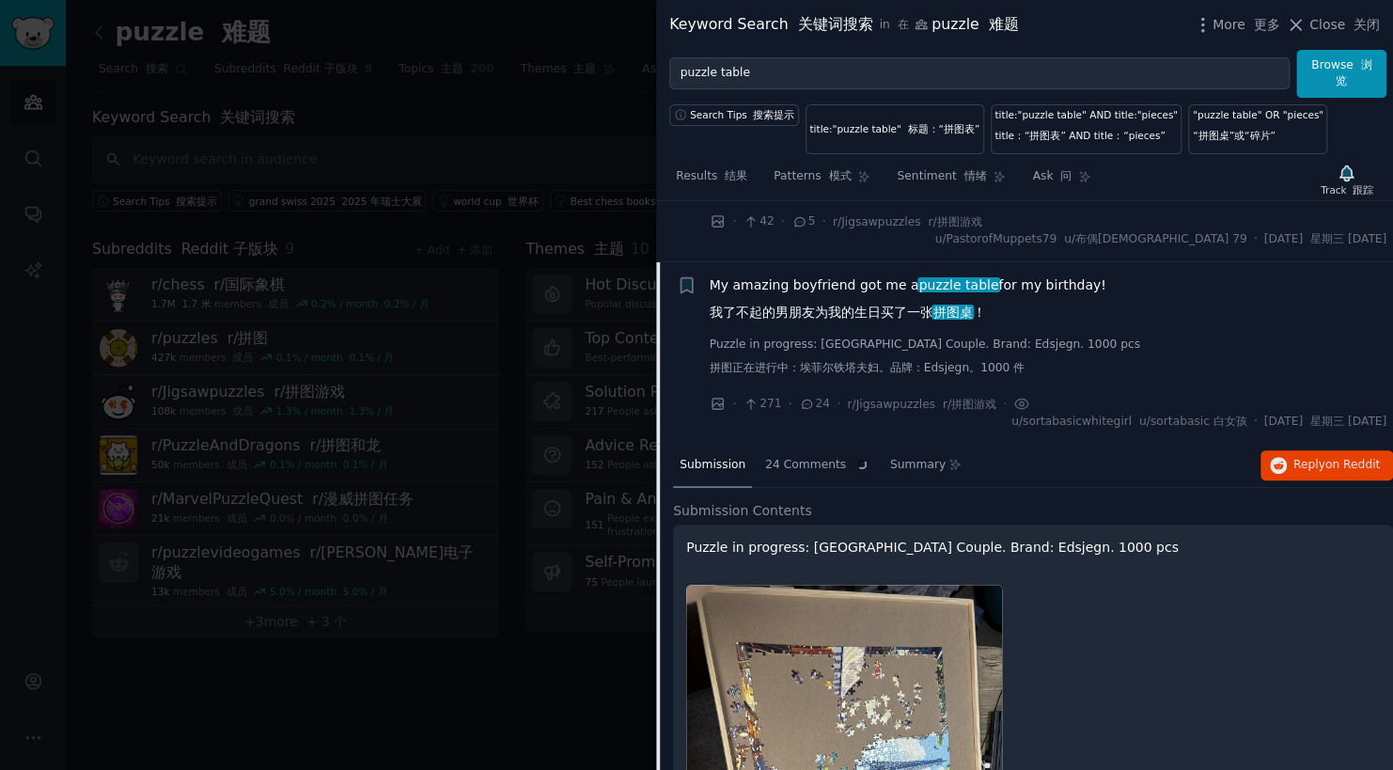
scroll to position [3256, 0]
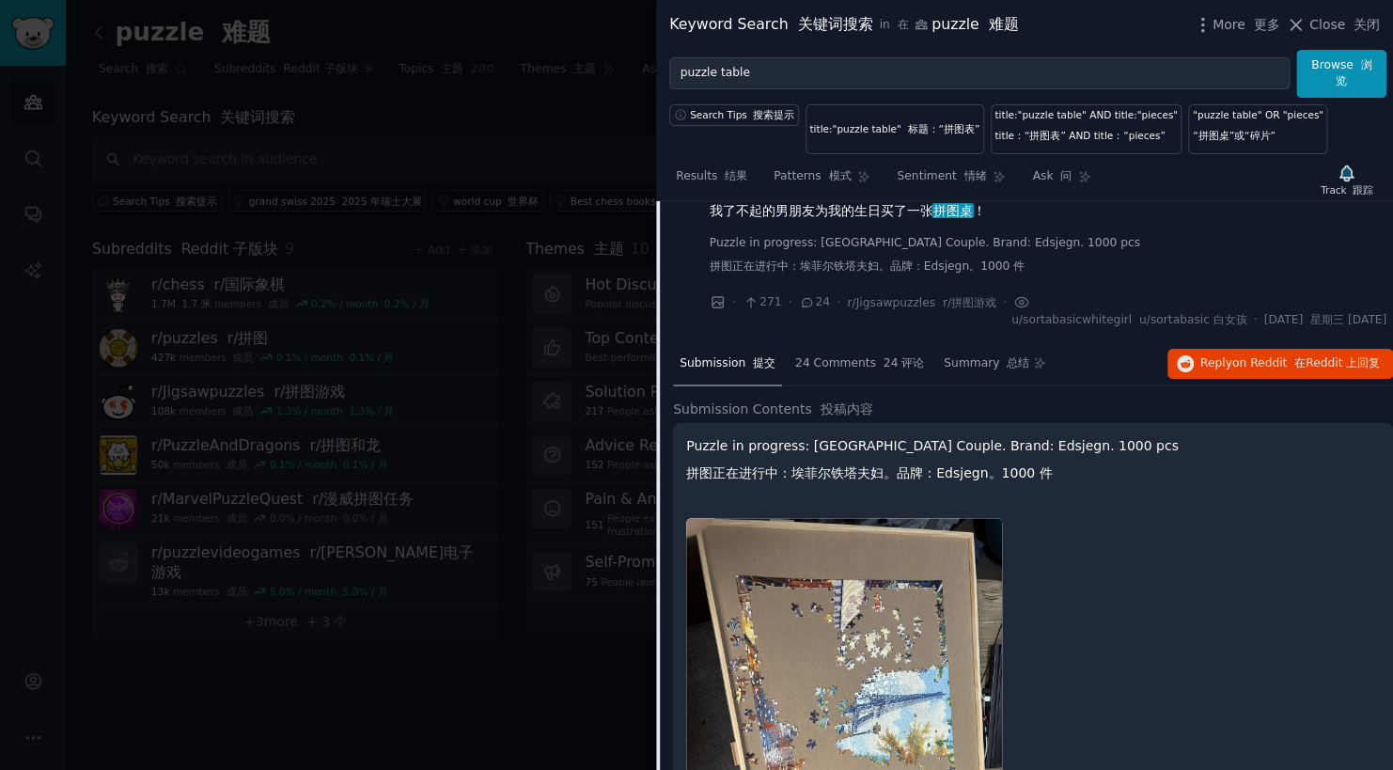
click at [835, 221] on font "我了不起的男朋友为我的生日买了一张 拼图桌 ！" at bounding box center [848, 211] width 276 height 20
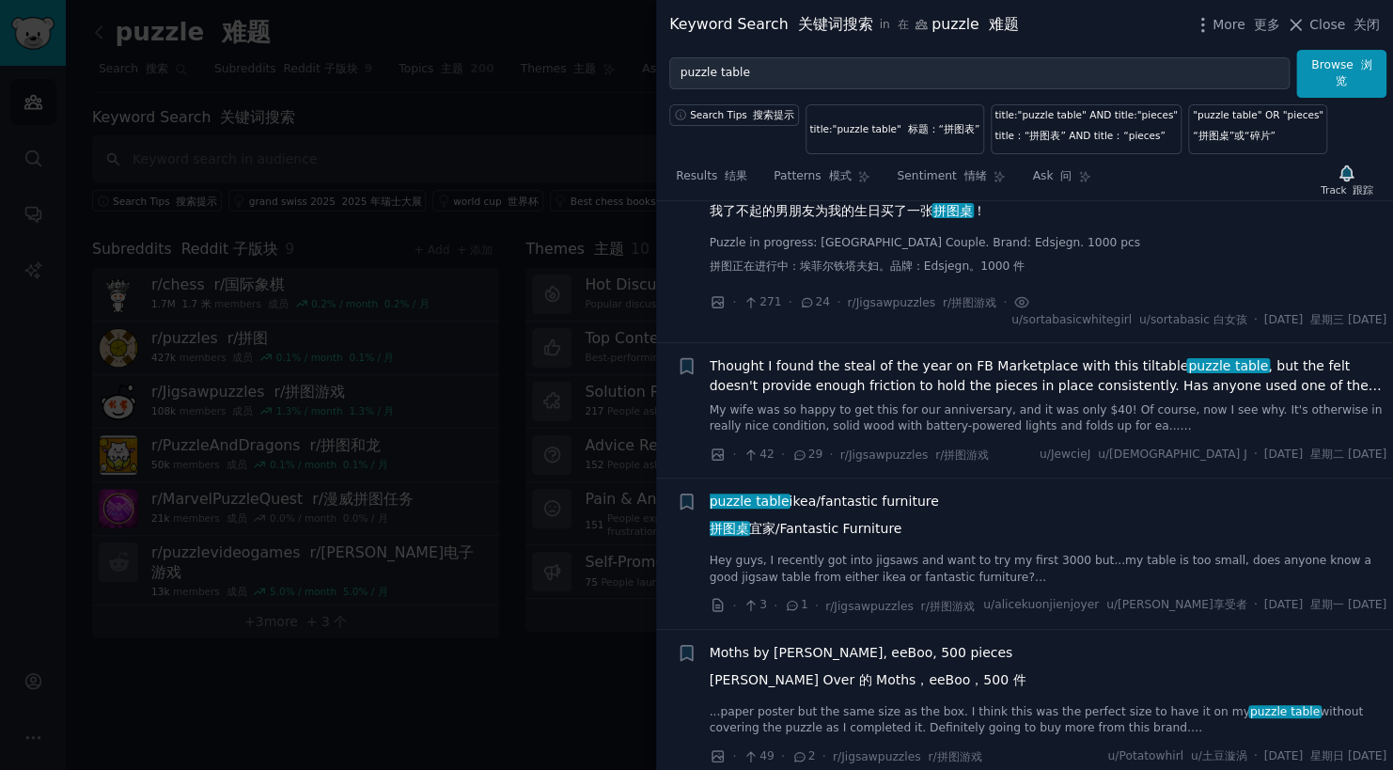
click at [317, 117] on div at bounding box center [696, 385] width 1393 height 770
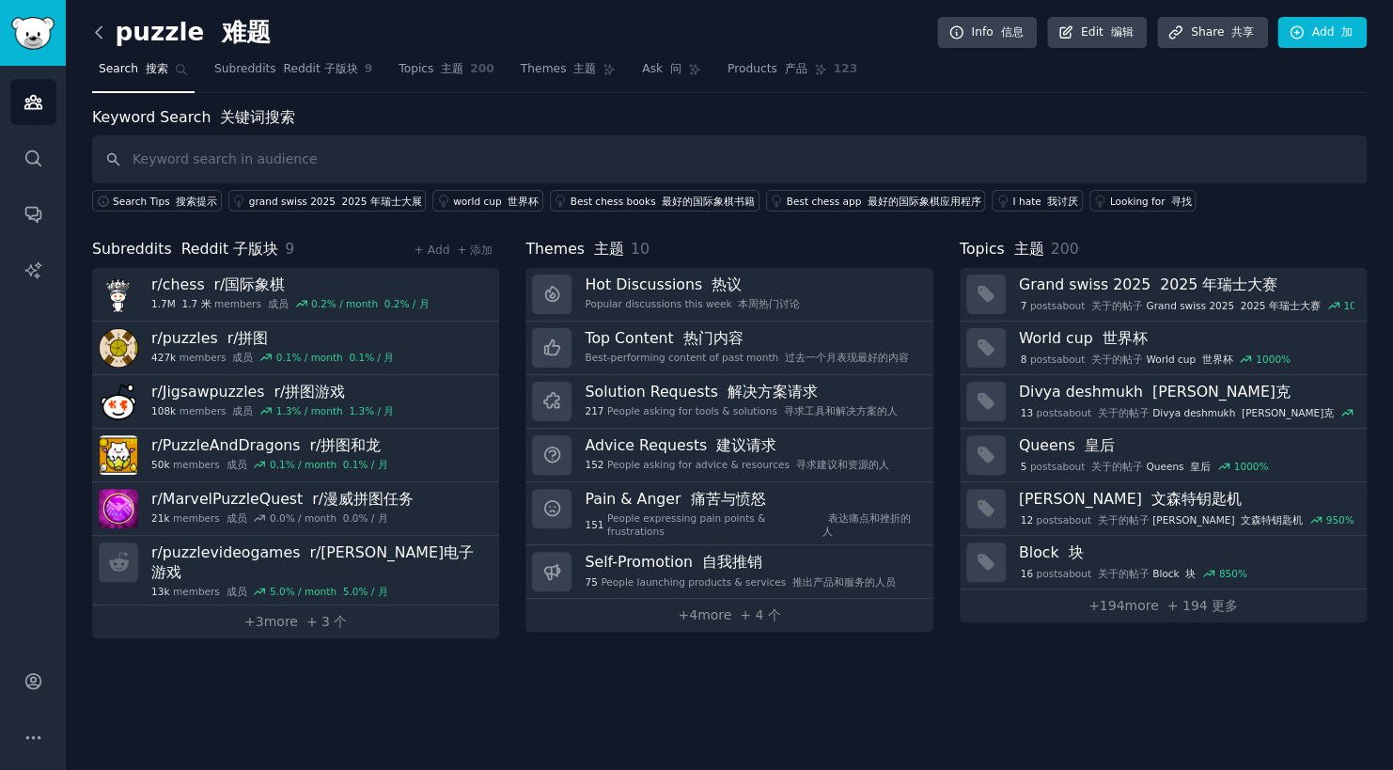
click at [100, 28] on icon at bounding box center [99, 33] width 20 height 20
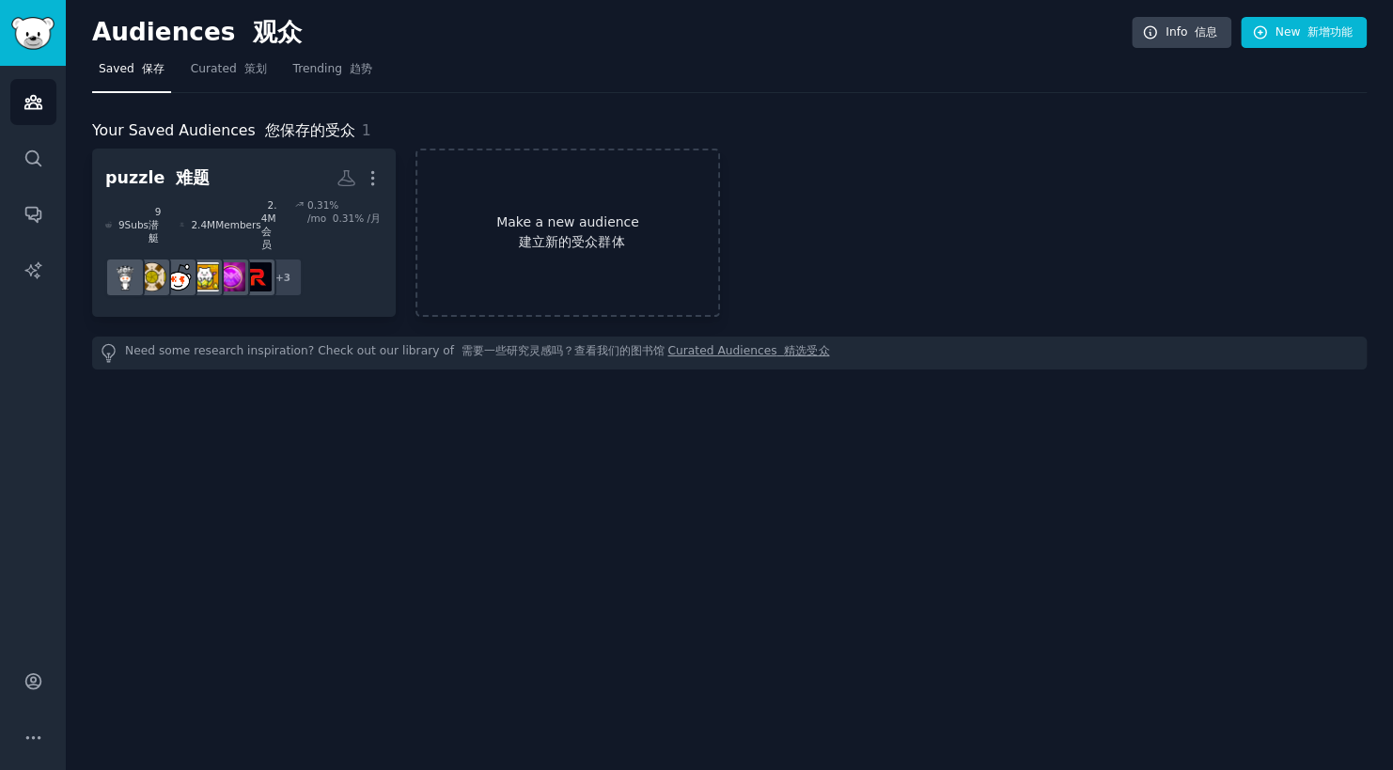
click at [493, 232] on font "建立新的受众群体" at bounding box center [567, 242] width 300 height 20
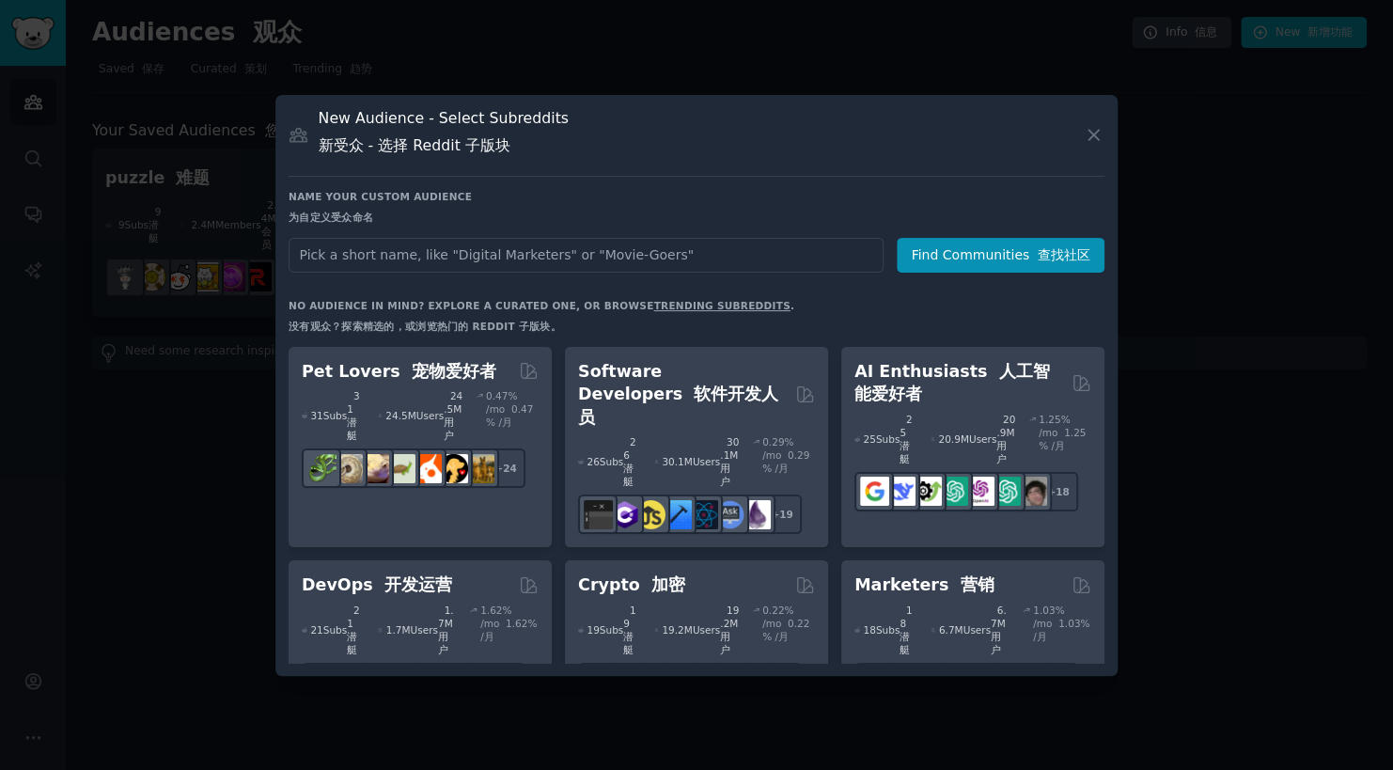
click at [151, 428] on div at bounding box center [696, 385] width 1393 height 770
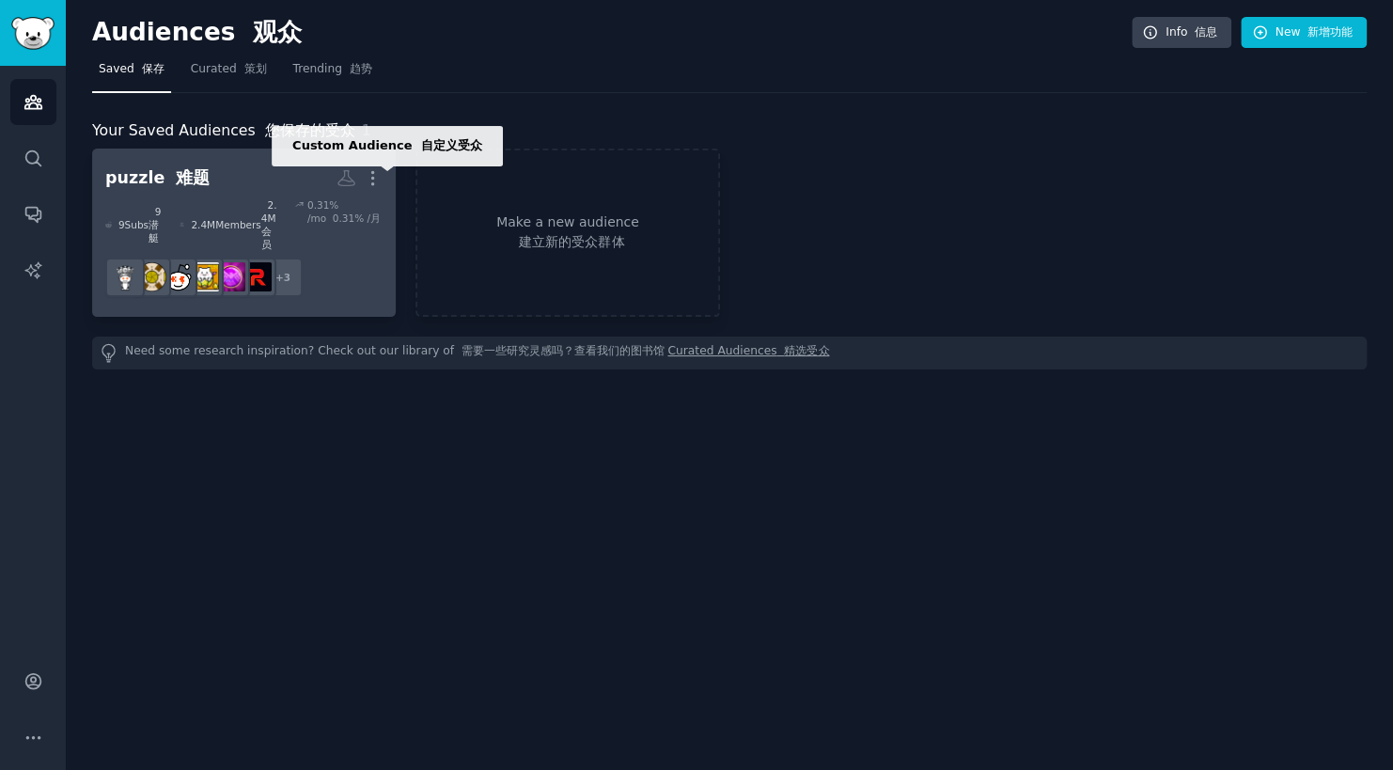
click at [351, 176] on icon at bounding box center [347, 178] width 20 height 20
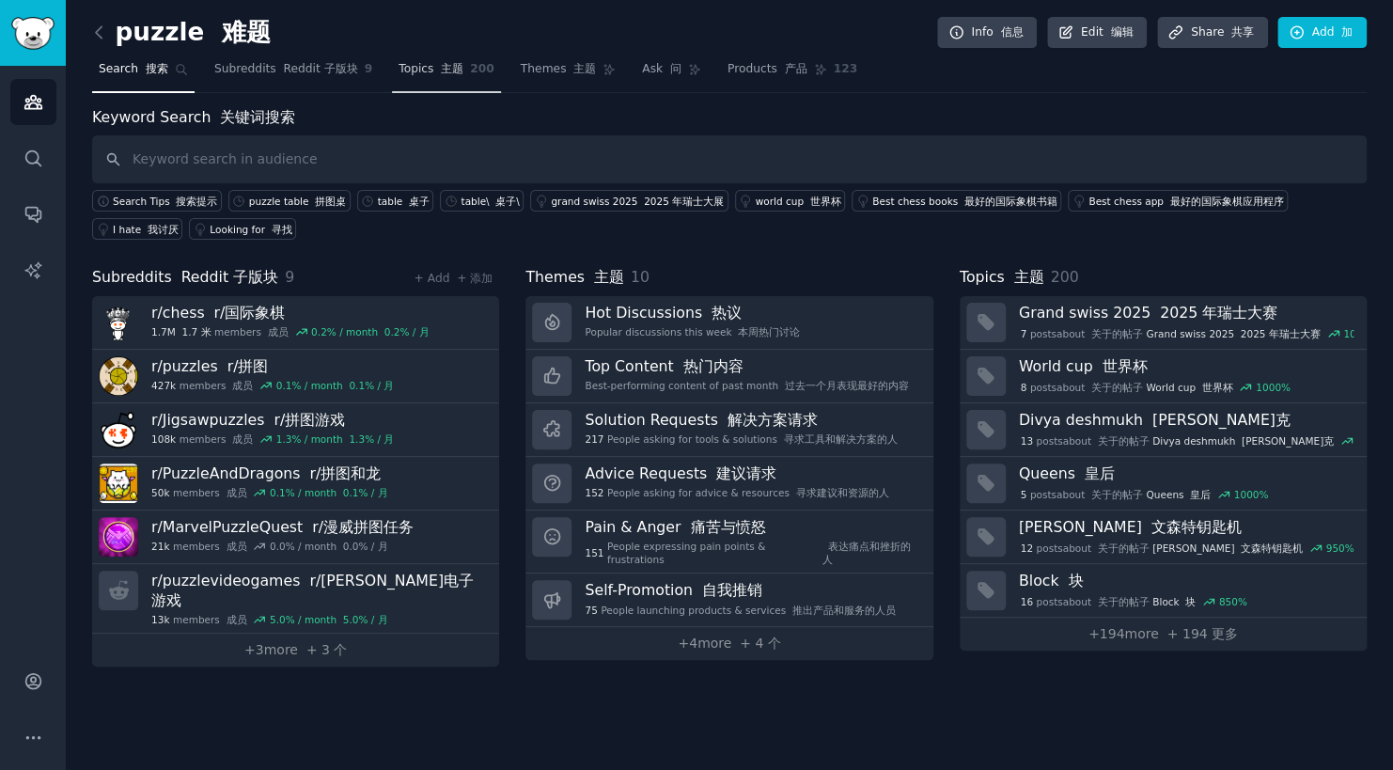
click at [444, 67] on font "主题" at bounding box center [452, 68] width 23 height 13
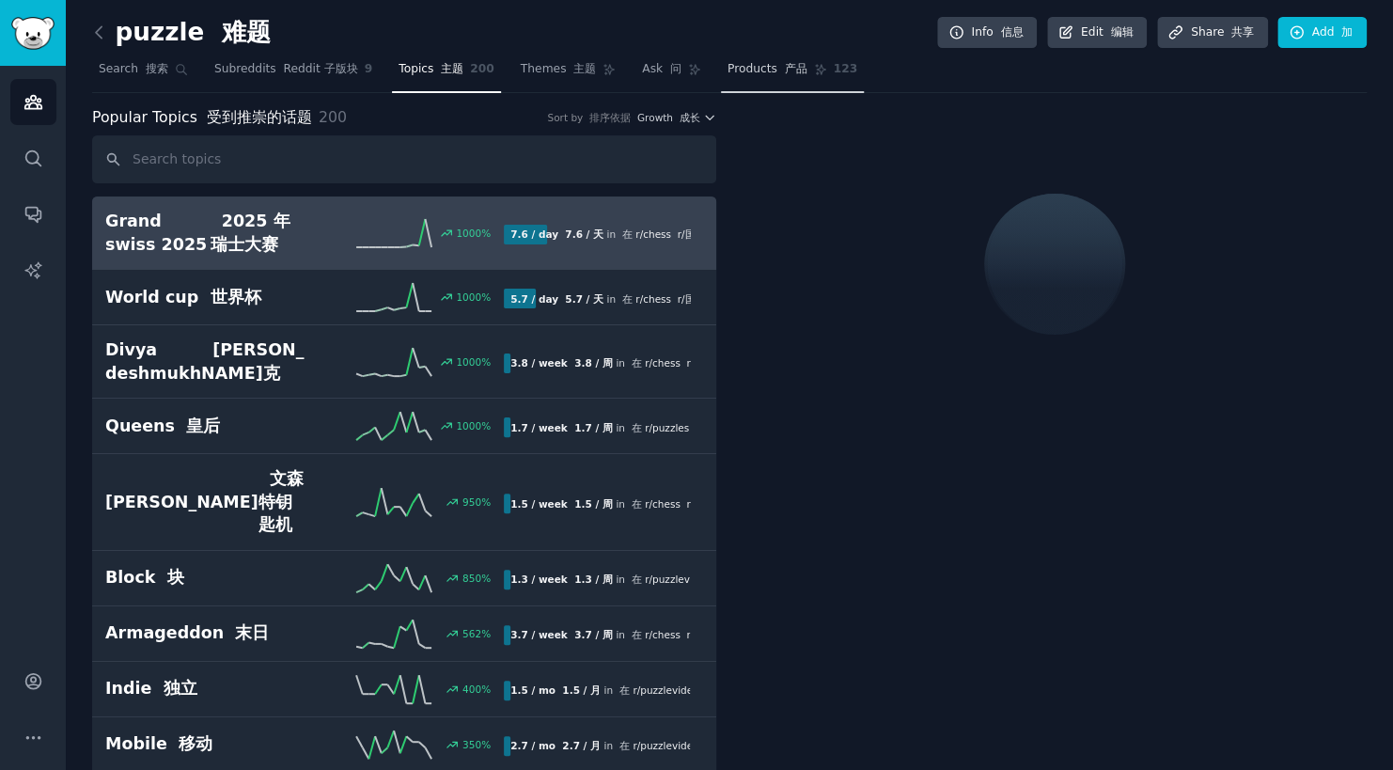
click at [785, 62] on font "产品" at bounding box center [796, 68] width 23 height 13
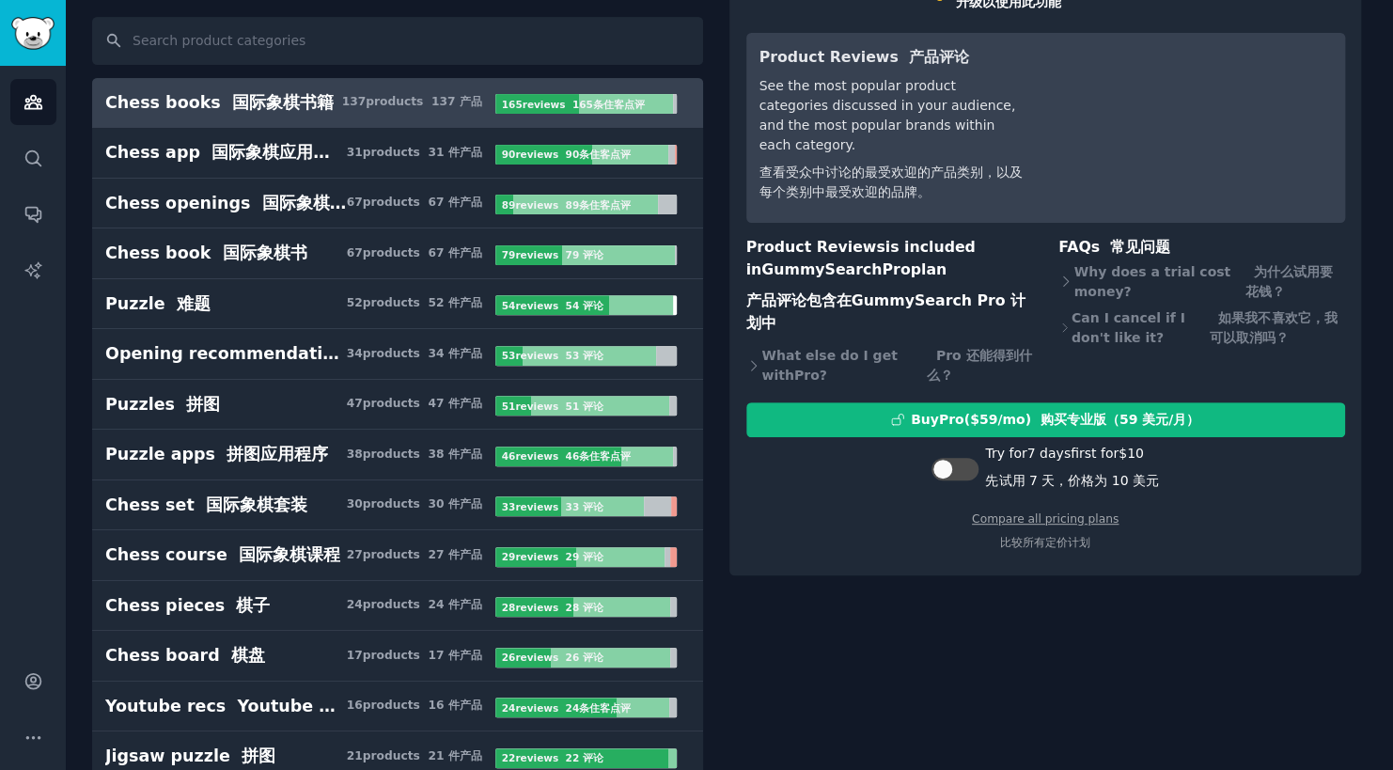
scroll to position [156, 0]
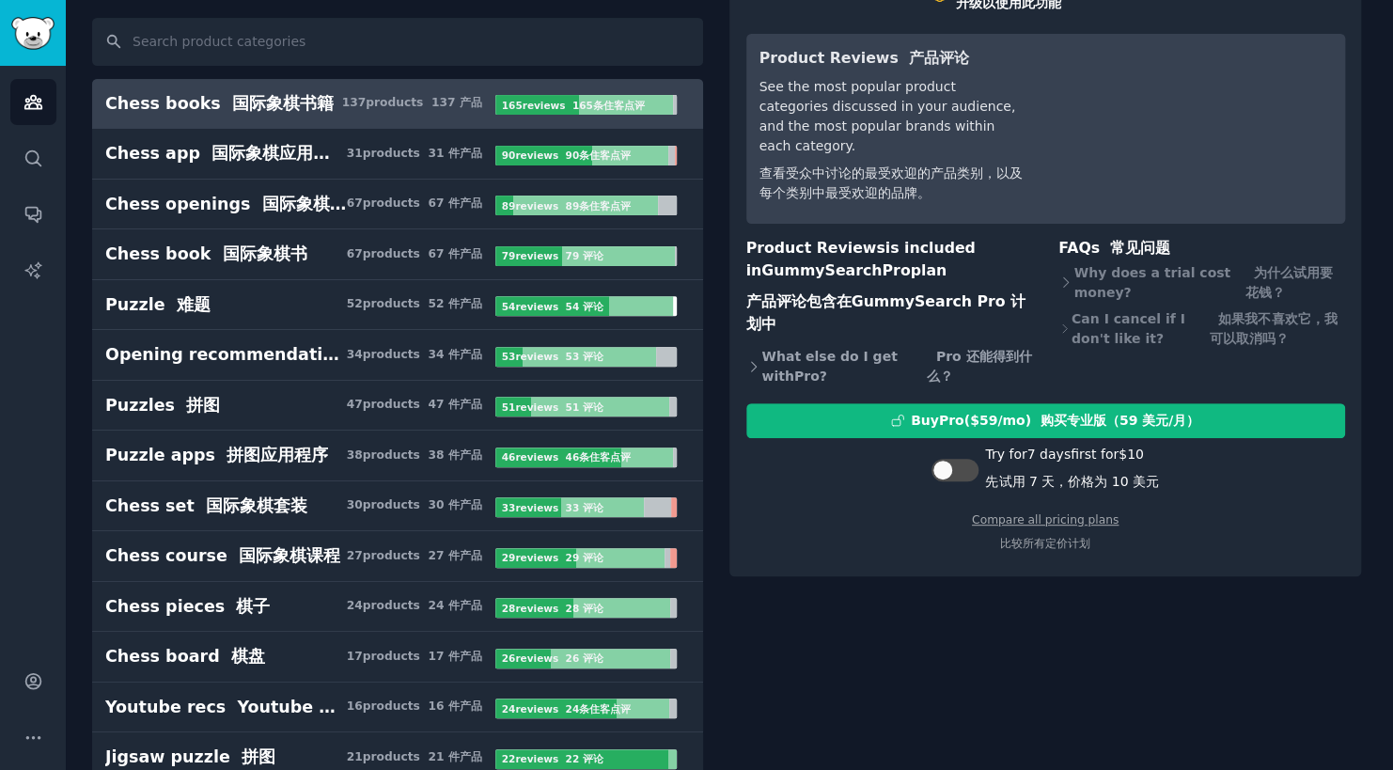
click at [760, 344] on div "What else do I get with Pro ? Pro 还能得到什么？" at bounding box center [889, 367] width 287 height 46
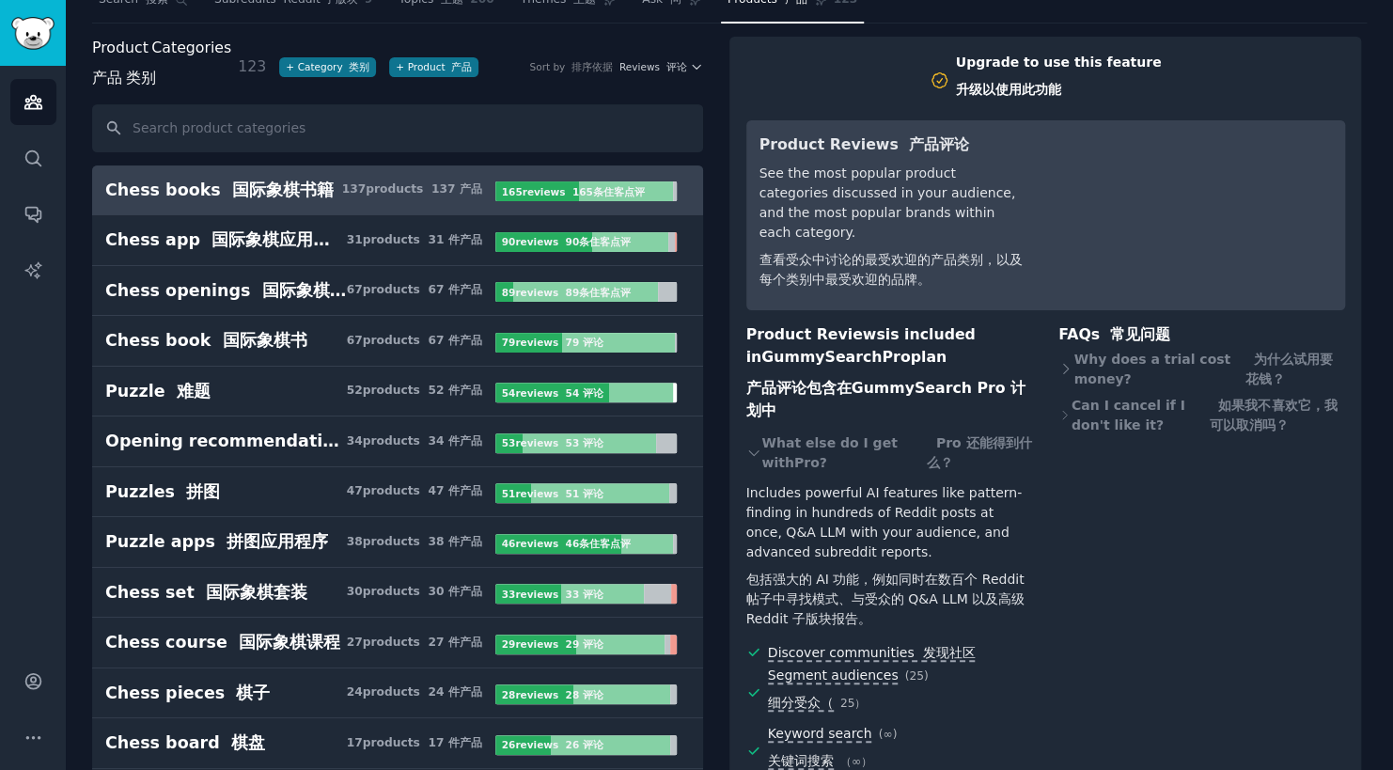
scroll to position [62, 0]
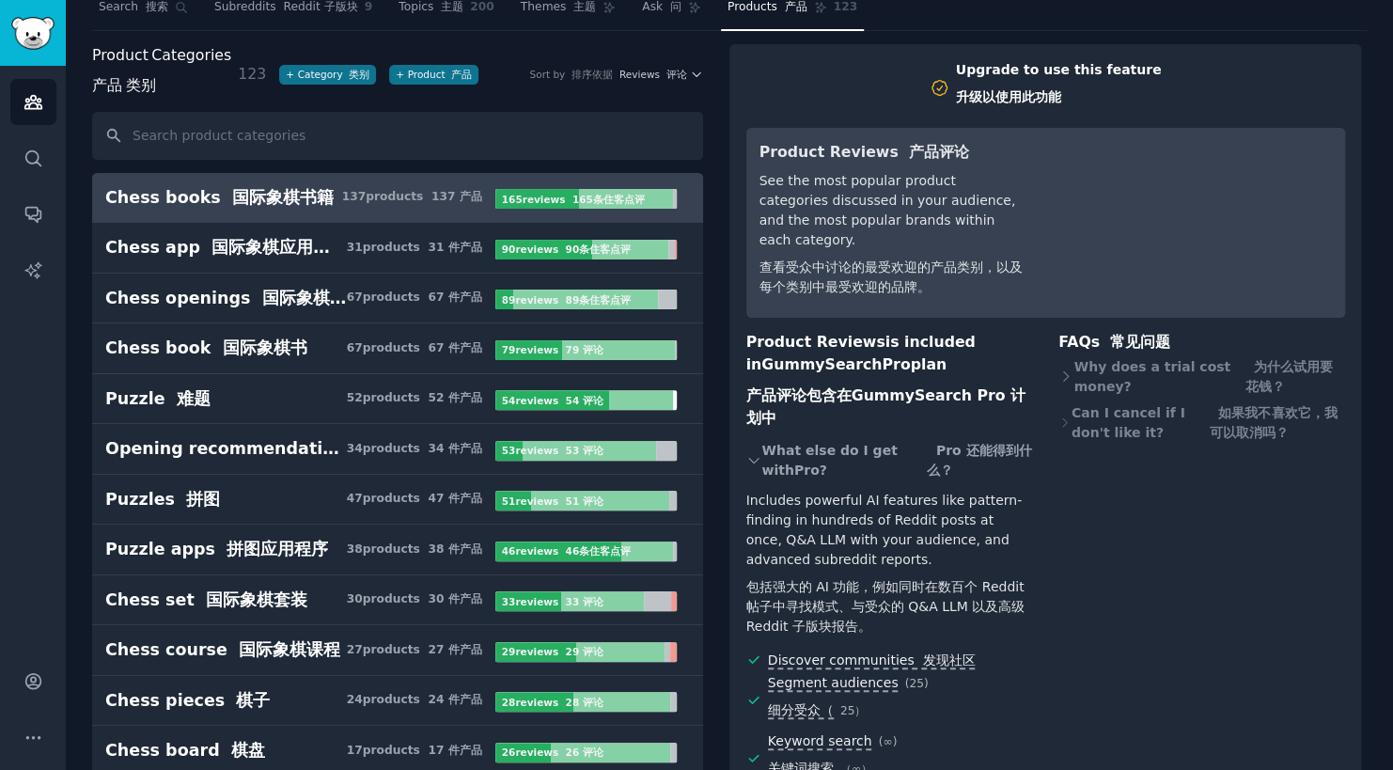
click at [755, 451] on icon at bounding box center [754, 461] width 16 height 20
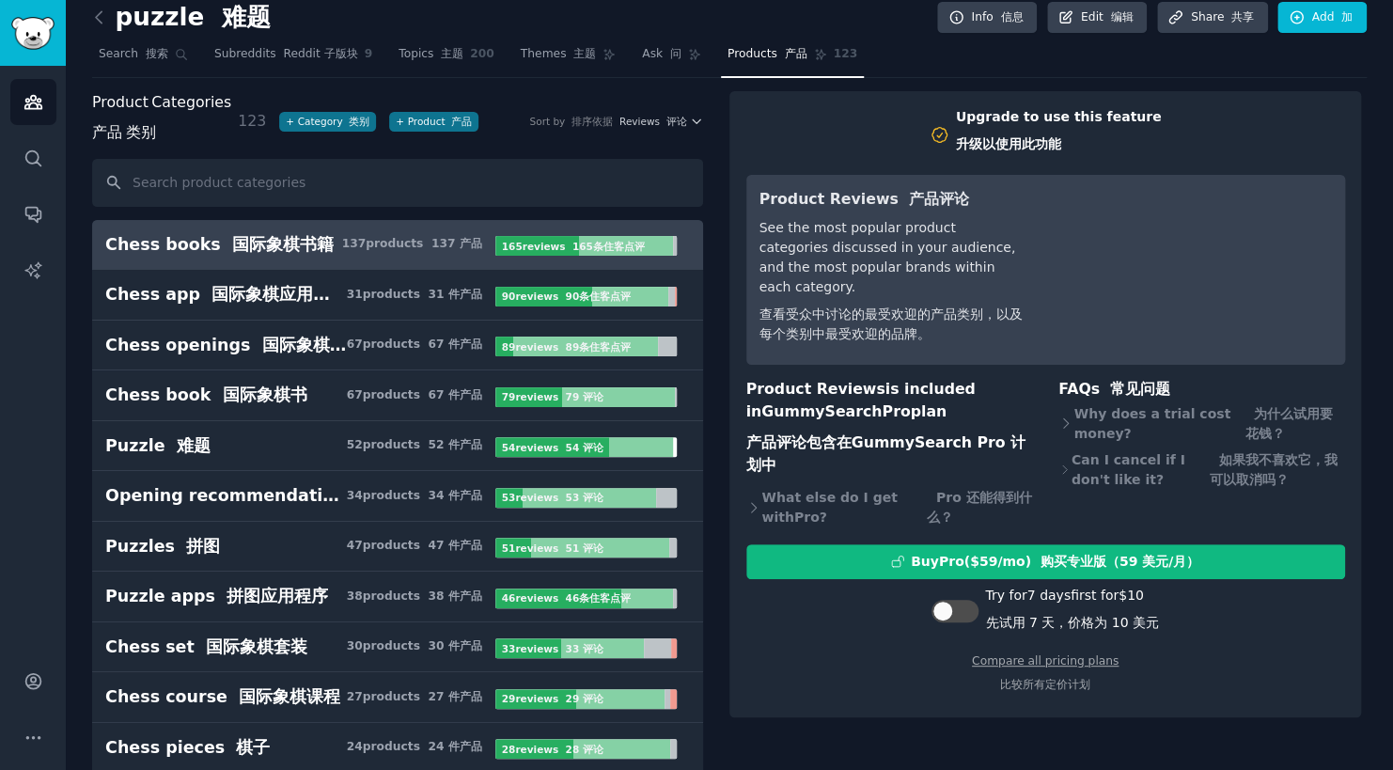
scroll to position [0, 0]
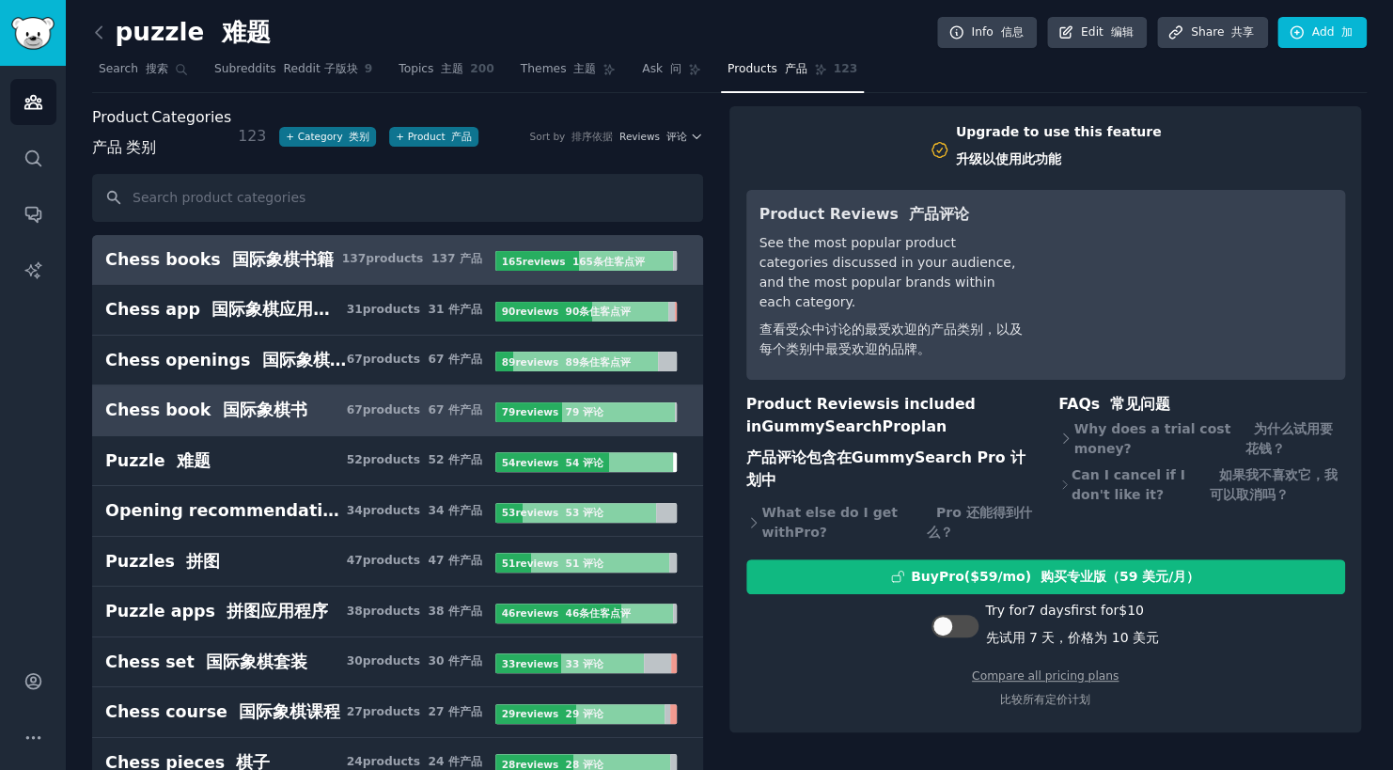
click at [403, 406] on div "67 product s 67 件产品" at bounding box center [414, 410] width 135 height 17
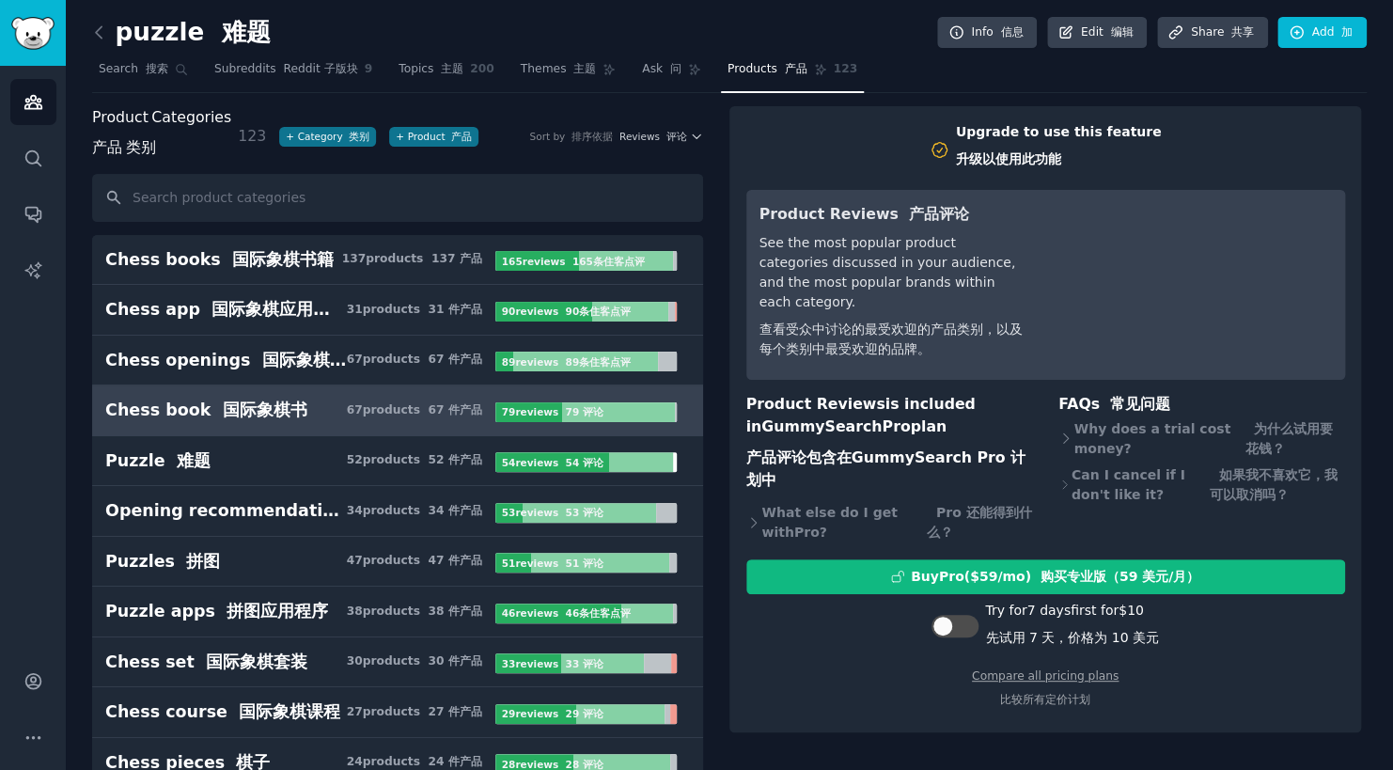
click at [561, 402] on div "79 review s 79 评论" at bounding box center [554, 412] width 118 height 20
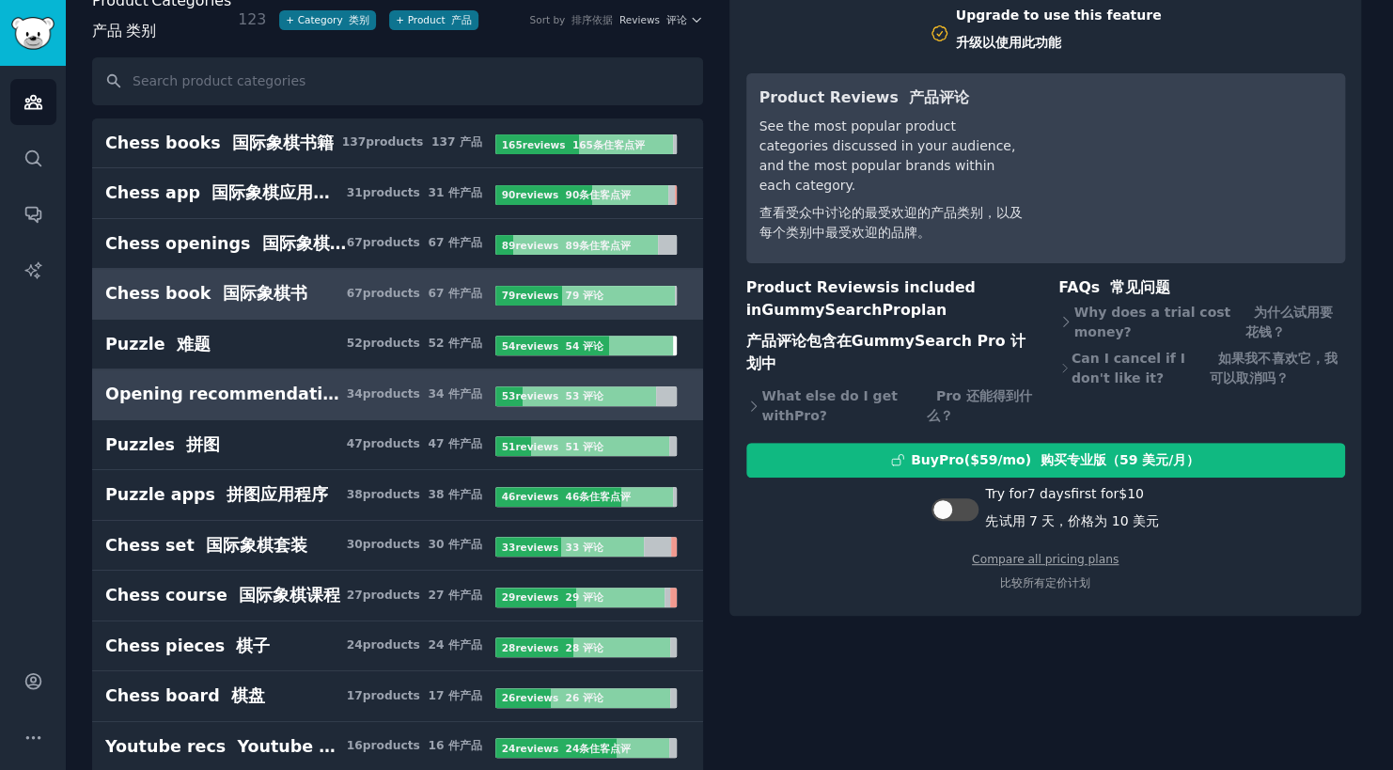
scroll to position [156, 0]
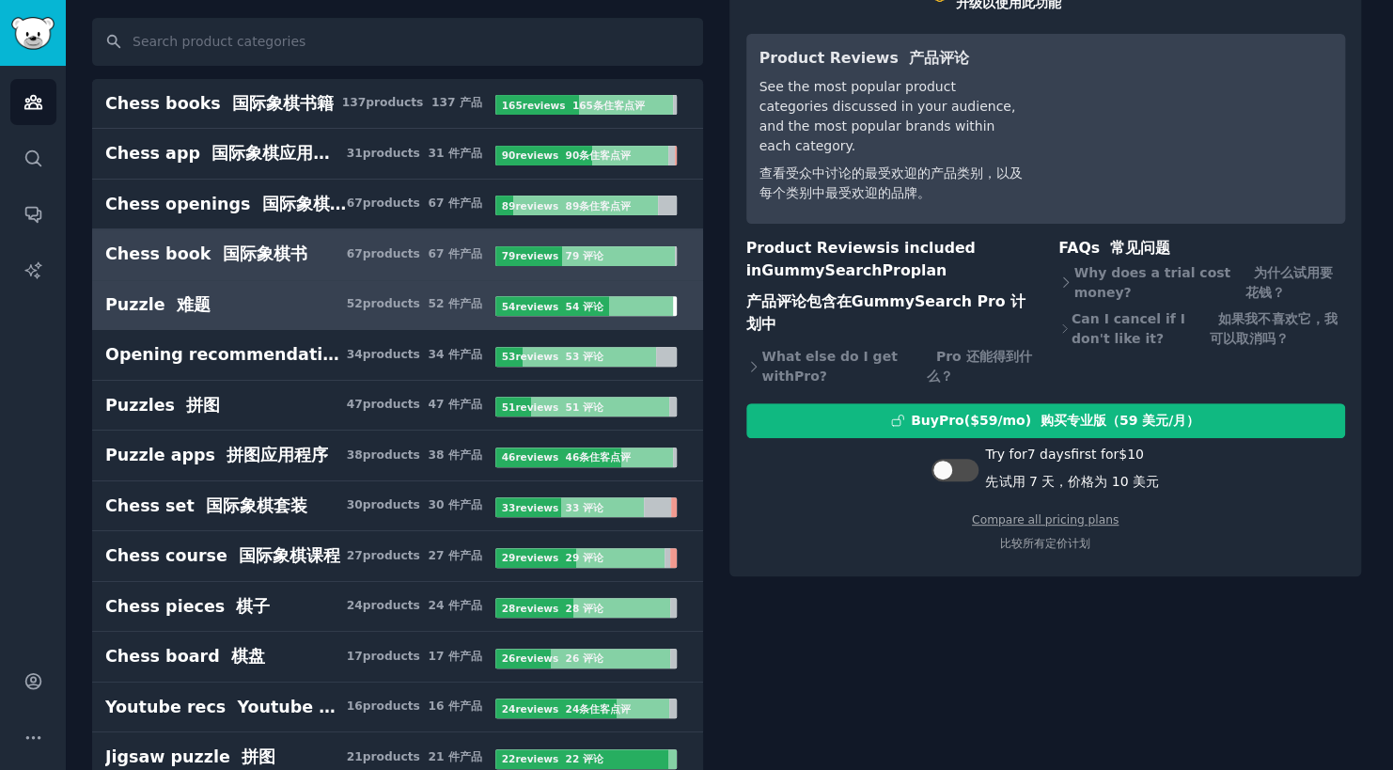
click at [576, 296] on div "54 review s 54 评论" at bounding box center [554, 306] width 118 height 20
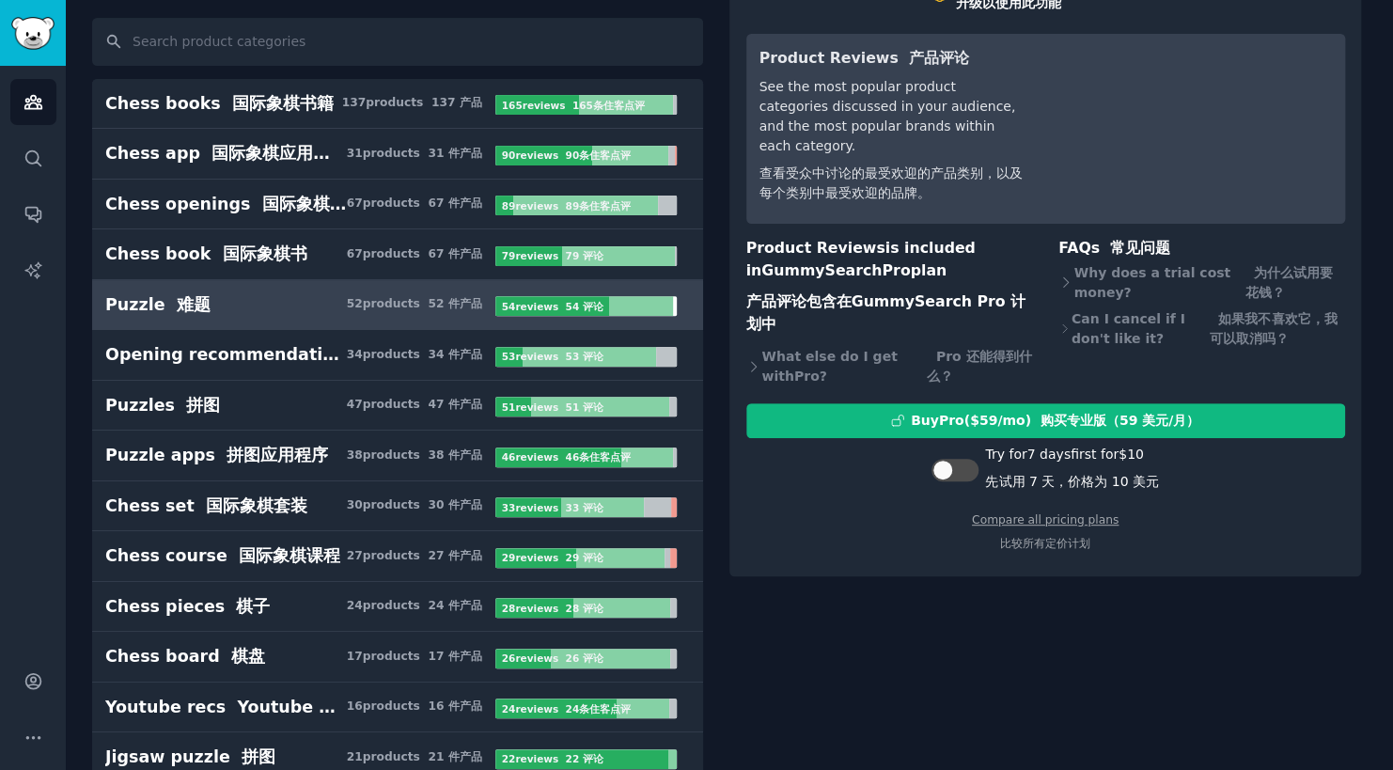
click at [565, 305] on font "54 评论" at bounding box center [584, 306] width 38 height 11
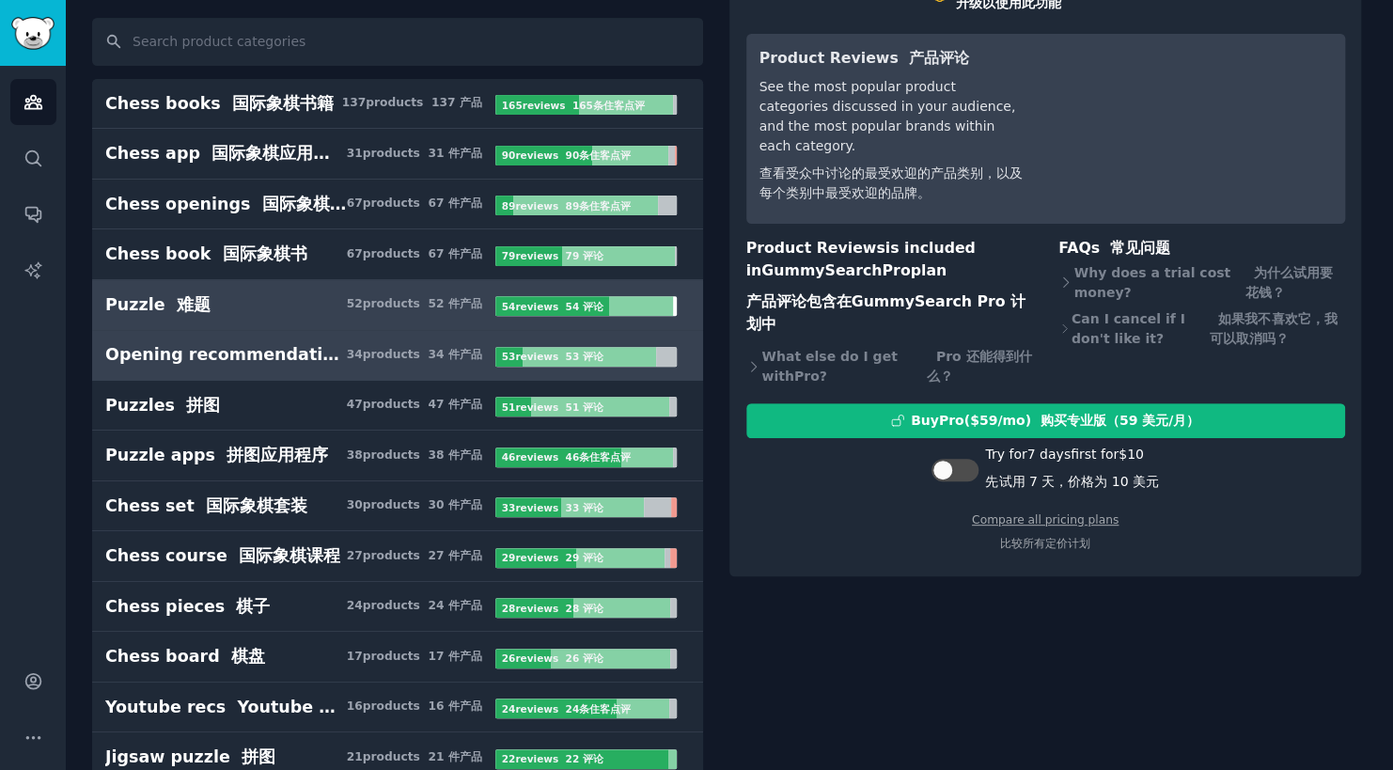
drag, startPoint x: 565, startPoint y: 305, endPoint x: 582, endPoint y: 360, distance: 57.1
click at [582, 360] on div "53 review s 53 评论" at bounding box center [554, 357] width 118 height 20
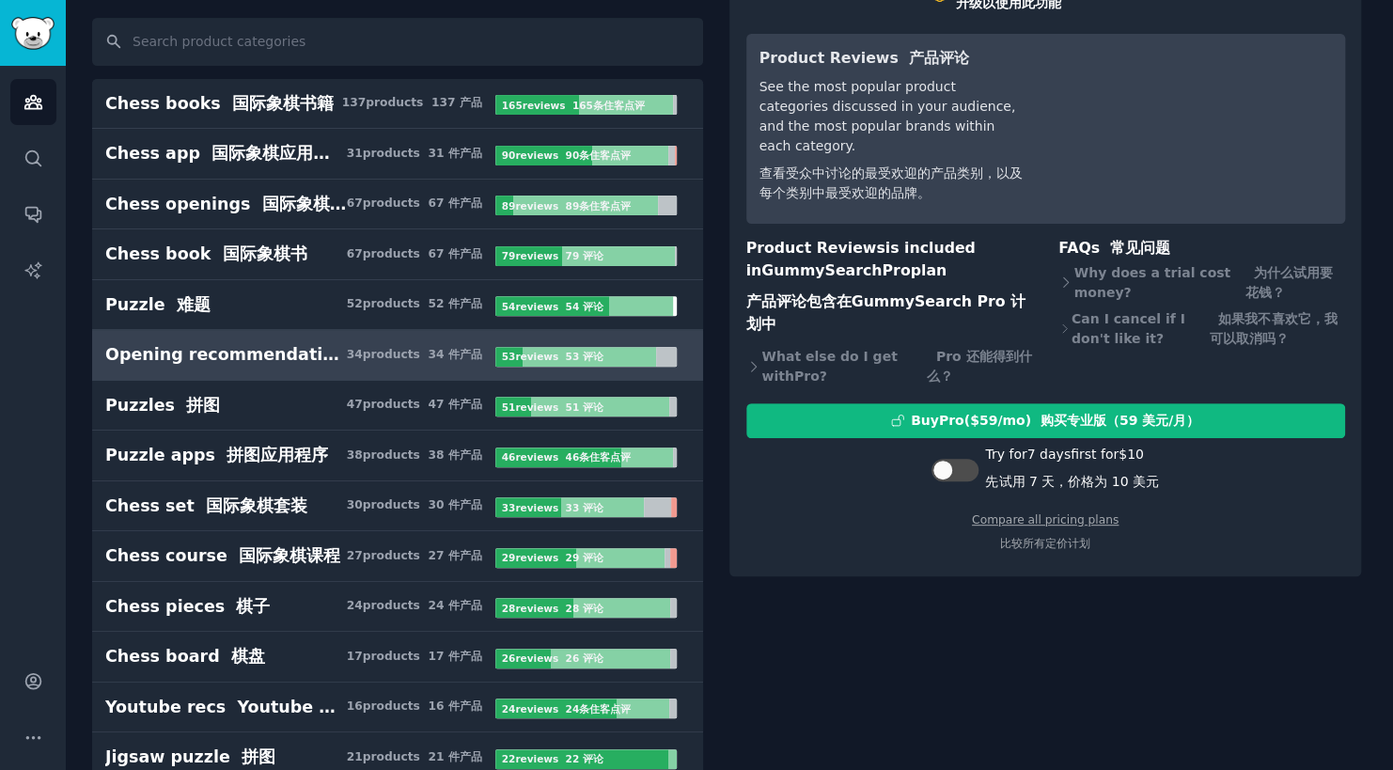
click at [580, 368] on link "Opening recommendations 开场建议 34 product s 34 件产品 53 review s 53 评论" at bounding box center [397, 355] width 611 height 51
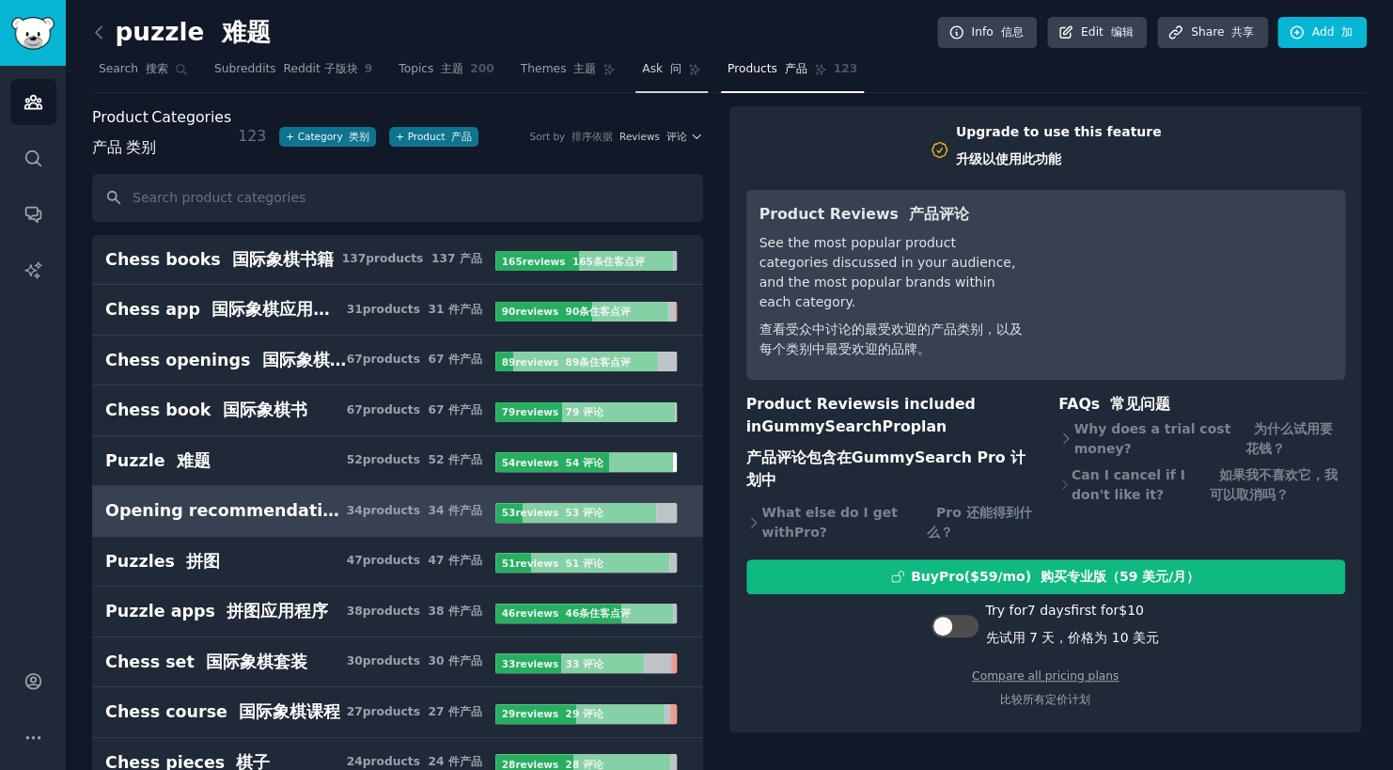
click at [670, 66] on font "问" at bounding box center [675, 68] width 11 height 13
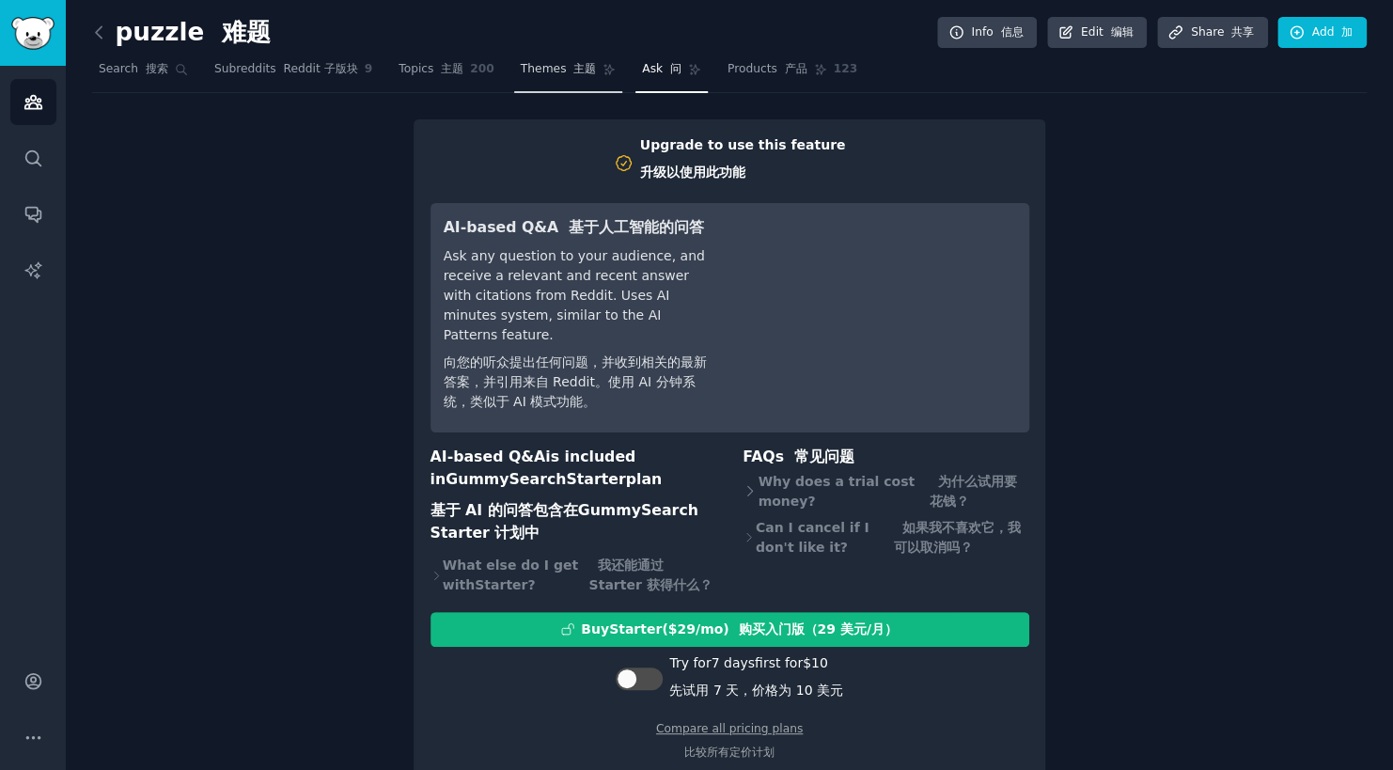
click at [573, 71] on font "主题" at bounding box center [584, 68] width 23 height 13
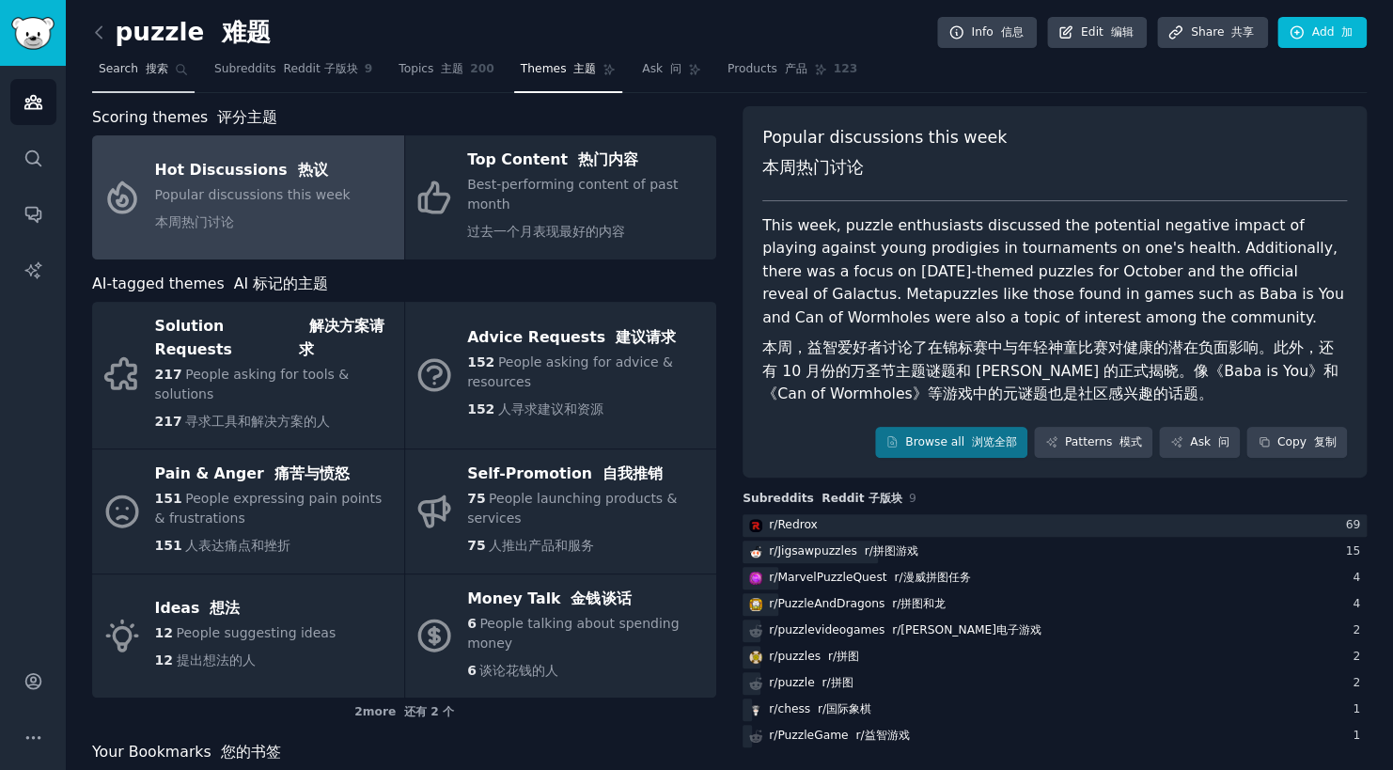
click at [146, 66] on font "搜索" at bounding box center [157, 68] width 23 height 13
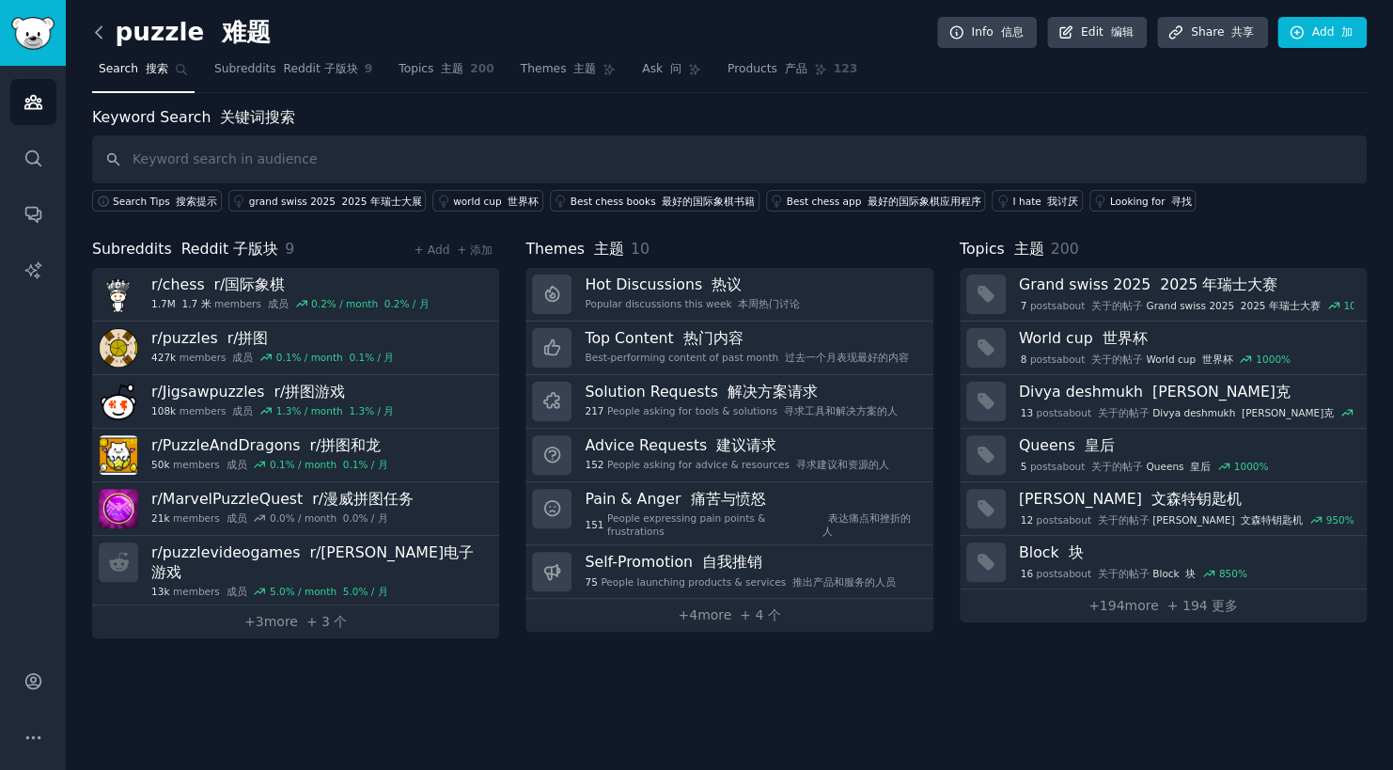
click at [91, 29] on icon at bounding box center [99, 33] width 20 height 20
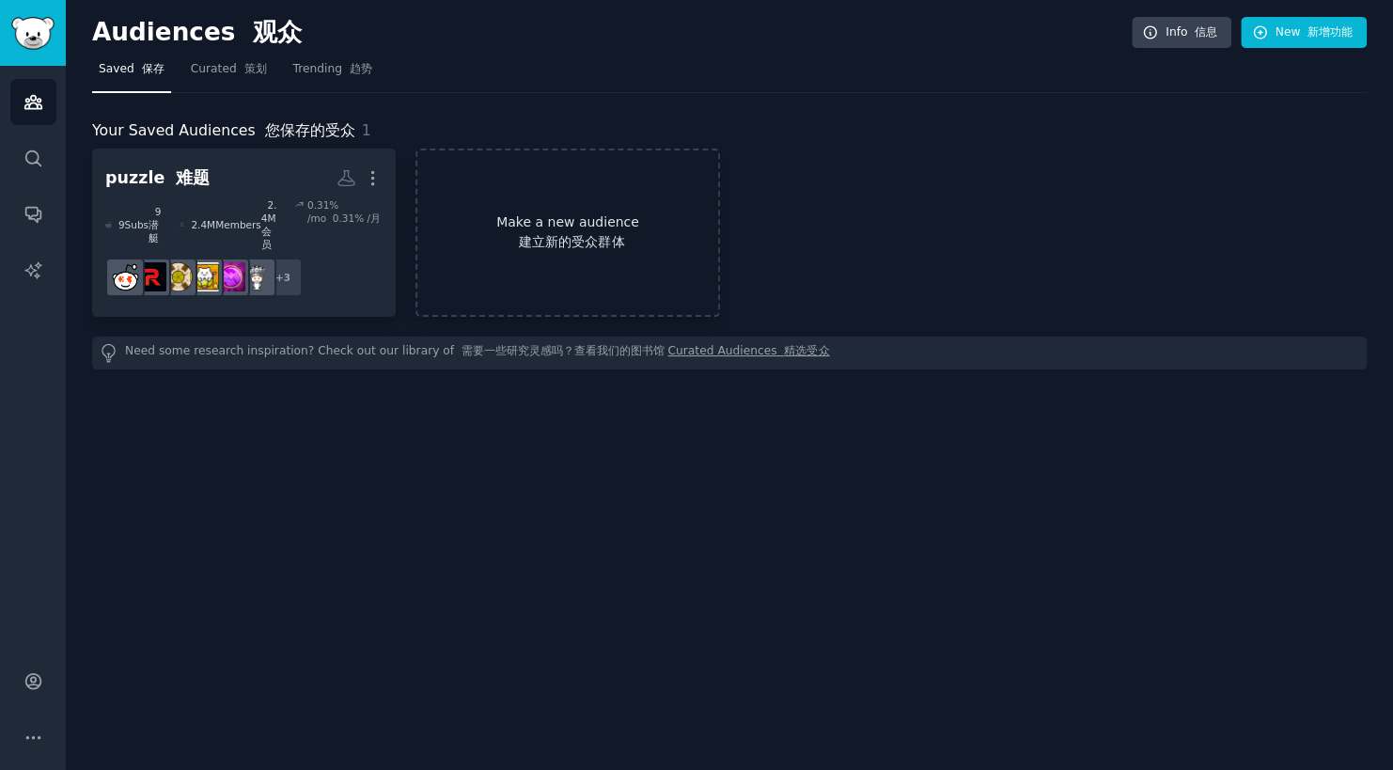
click at [653, 210] on link "Make a new audience 建立新的受众群体" at bounding box center [567, 233] width 304 height 168
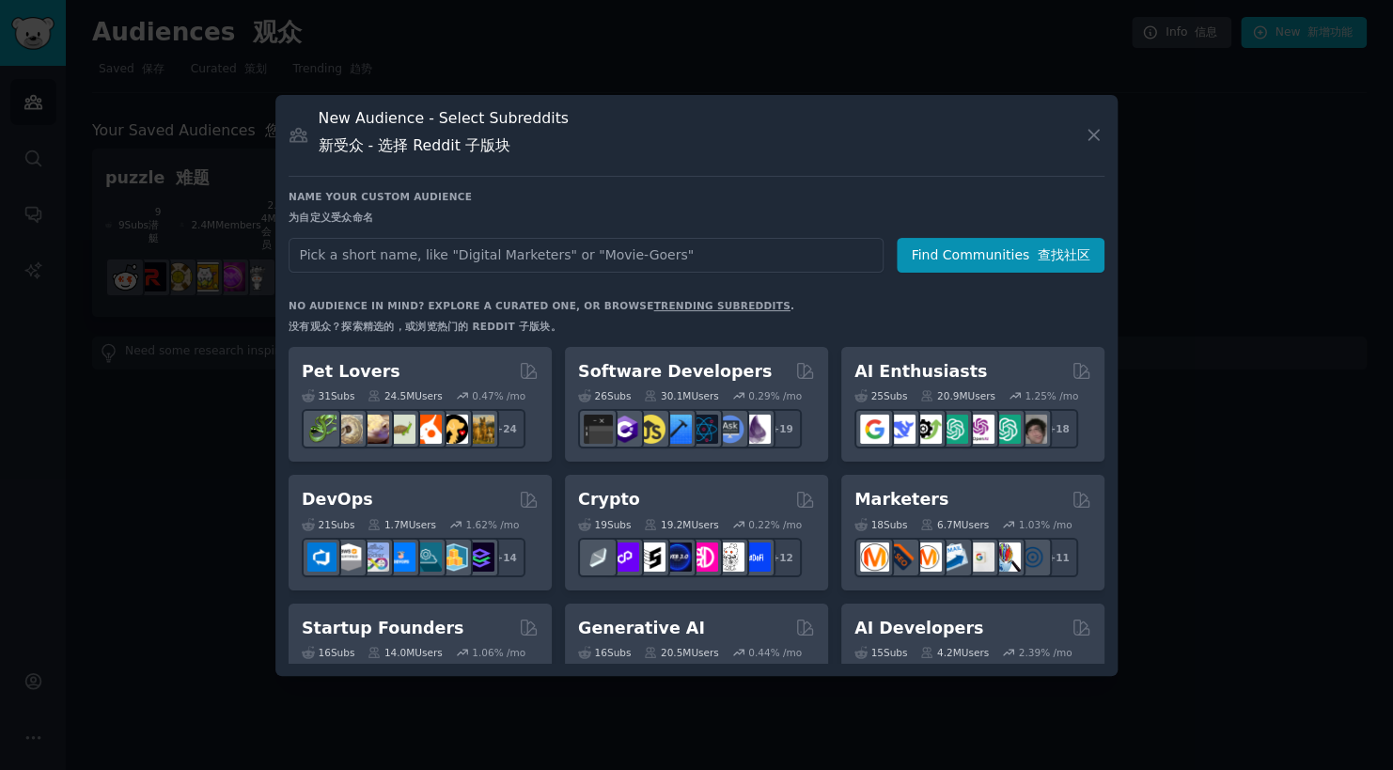
click at [512, 253] on input "text" at bounding box center [586, 255] width 595 height 35
